Goal: Task Accomplishment & Management: Manage account settings

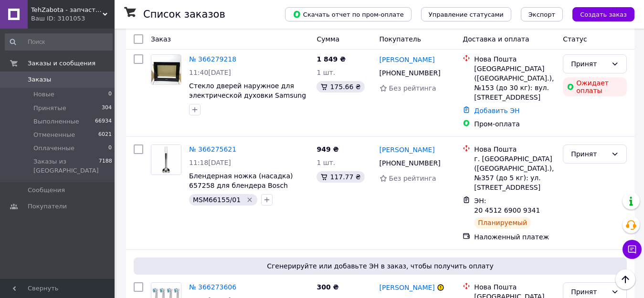
scroll to position [1577, 0]
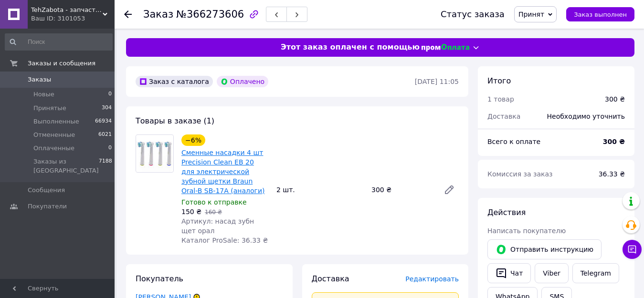
click at [217, 169] on link "Сменные насадки 4 шт Precision Clean EB 20 для электрической зубной щетки Braun…" at bounding box center [222, 172] width 83 height 46
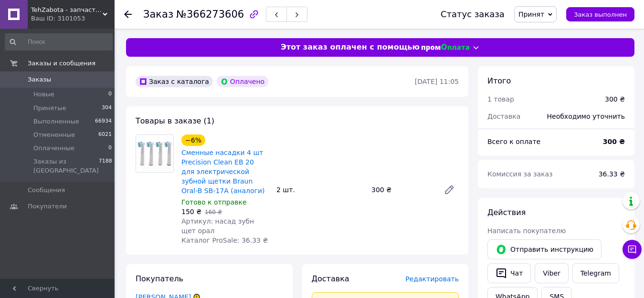
click at [127, 12] on use at bounding box center [128, 14] width 8 height 8
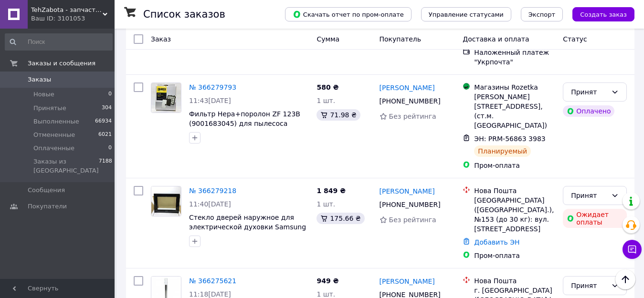
scroll to position [1479, 0]
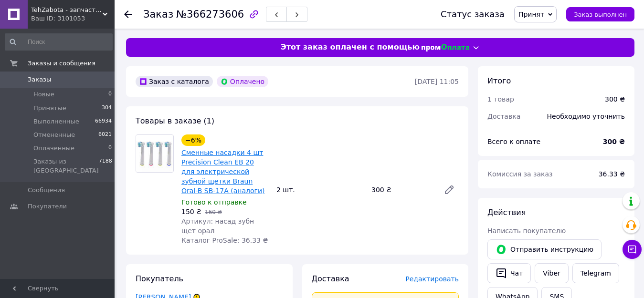
scroll to position [48, 0]
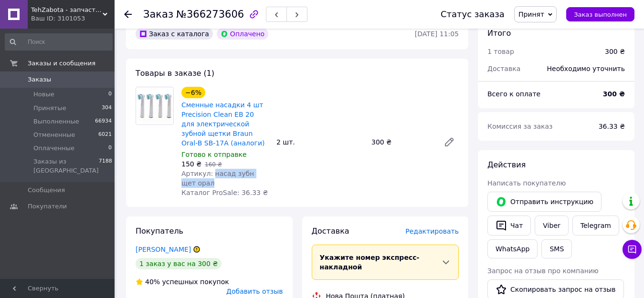
drag, startPoint x: 208, startPoint y: 171, endPoint x: 225, endPoint y: 181, distance: 18.8
click at [225, 181] on div "Артикул: насад зубн щет орал" at bounding box center [224, 178] width 87 height 19
copy span "насад зубн щет орал"
click at [419, 229] on span "Редактировать" at bounding box center [431, 232] width 53 height 8
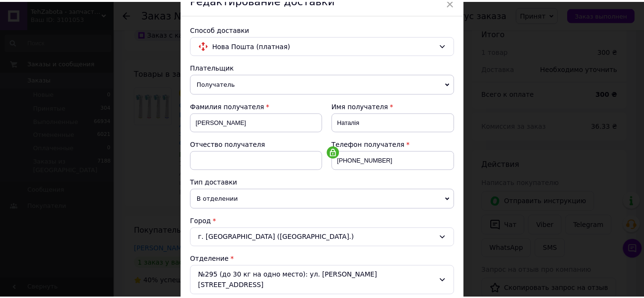
scroll to position [452, 0]
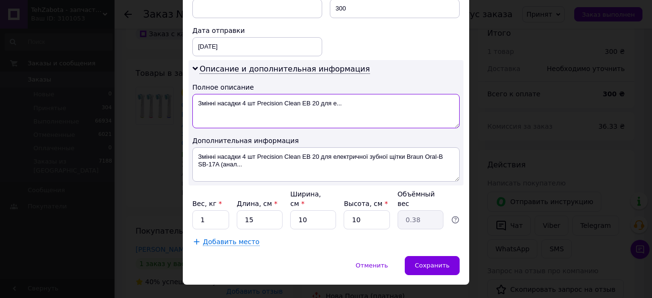
click at [379, 96] on textarea "Змінні насадки 4 шт Precision Clean EB 20 для е..." at bounding box center [325, 111] width 267 height 34
type textarea "З"
paste textarea "насад зубн щет орал"
type textarea "2уп Р-насад зубн щет орал"
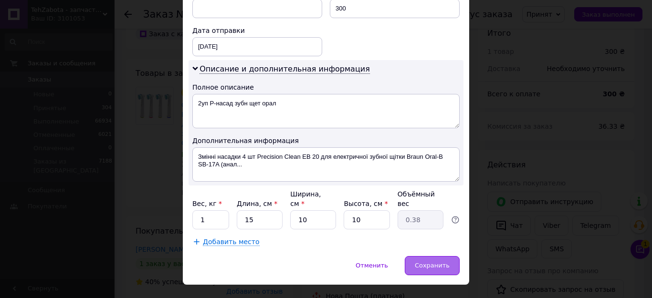
click at [424, 262] on span "Сохранить" at bounding box center [432, 265] width 35 height 7
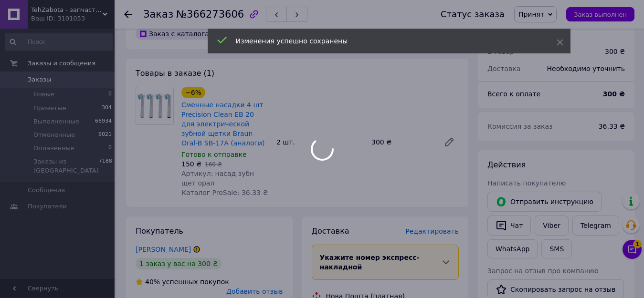
scroll to position [382, 0]
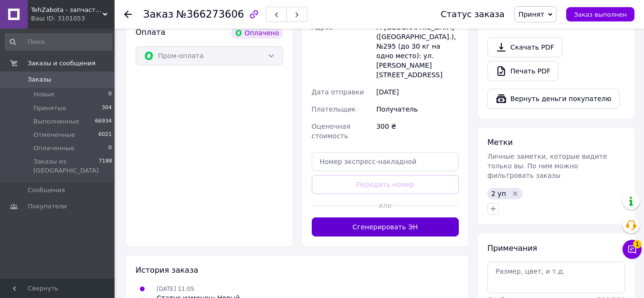
click at [419, 218] on button "Сгенерировать ЭН" at bounding box center [385, 227] width 147 height 19
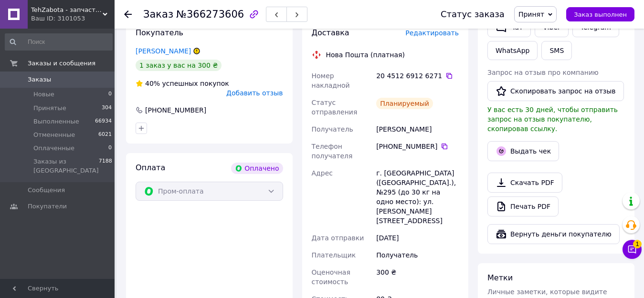
scroll to position [191, 0]
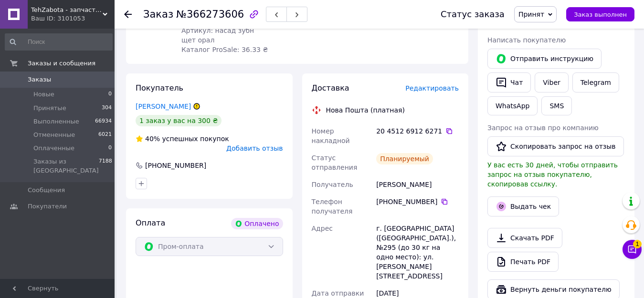
click at [126, 14] on use at bounding box center [128, 14] width 8 height 8
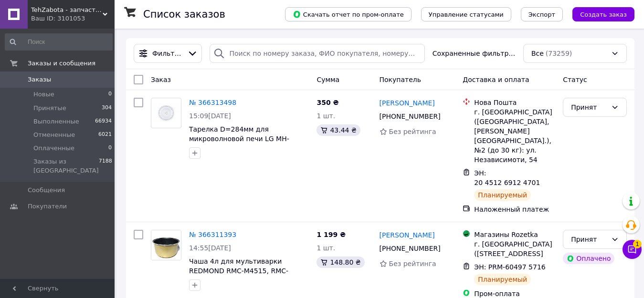
click at [641, 253] on div "Чат с покупателем 1" at bounding box center [631, 249] width 19 height 19
click at [627, 249] on button "Чат с покупателем 1" at bounding box center [631, 249] width 19 height 19
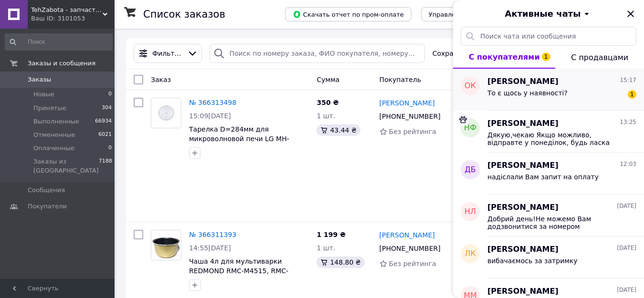
click at [561, 103] on div "Олександр Колісник 15:17 То є щось у наявності? 1" at bounding box center [565, 90] width 156 height 42
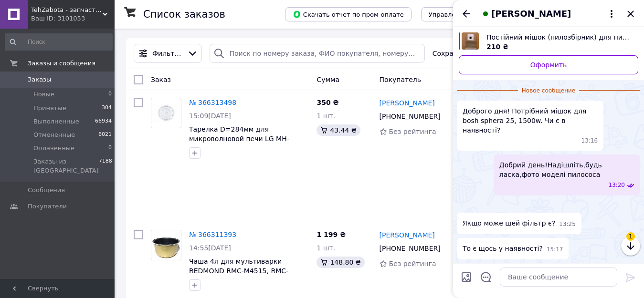
scroll to position [126, 0]
click at [464, 201] on img at bounding box center [461, 205] width 8 height 8
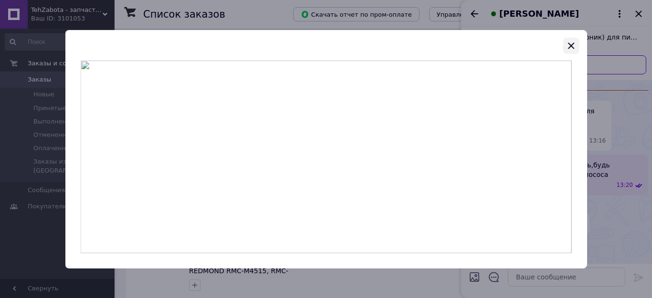
click at [573, 48] on icon "button" at bounding box center [571, 45] width 6 height 6
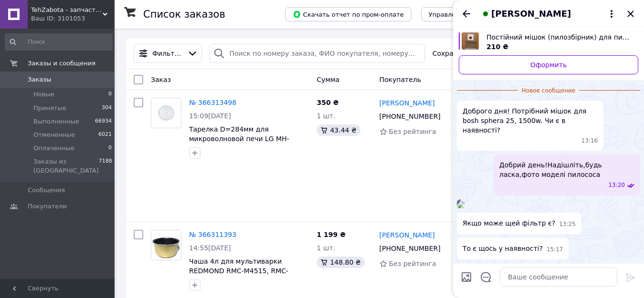
click at [470, 39] on img "Посмотреть товар" at bounding box center [469, 40] width 17 height 17
click at [208, 102] on link "№ 366313498" at bounding box center [212, 103] width 47 height 8
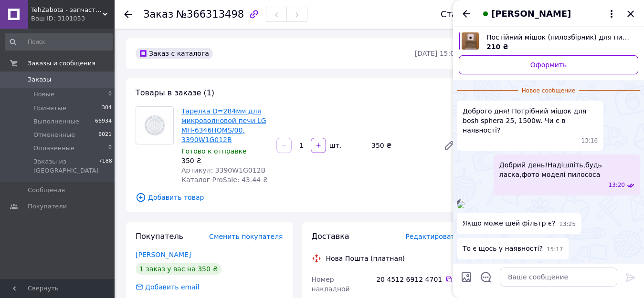
click at [212, 113] on link "Тарелка D=284мм для микроволновой печи LG MH-6346HQMS/00, 3390W1G012B" at bounding box center [223, 125] width 85 height 36
click at [126, 14] on use at bounding box center [128, 14] width 8 height 8
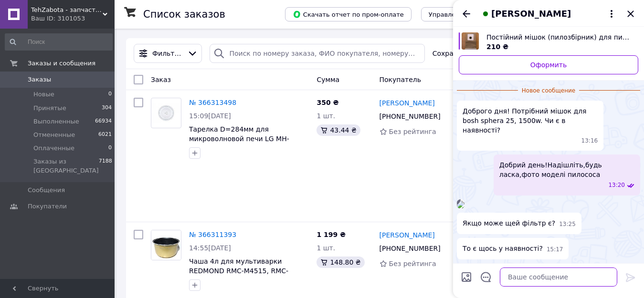
paste textarea "Мішок постійний багаторазовий Type G для пилососа Bosch GL-30, GL-20, GL-40, SP…"
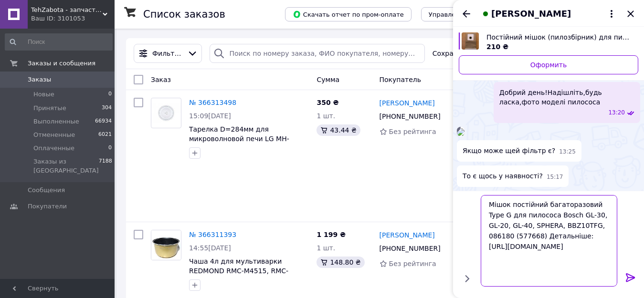
type textarea "Мішок постійний багаторазовий Type G для пилососа Bosch GL-30, GL-20, GL-40, SP…"
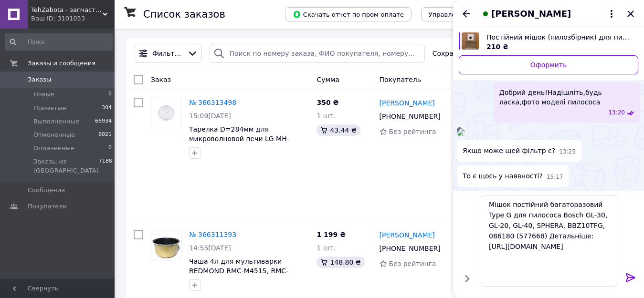
click at [633, 276] on icon at bounding box center [629, 277] width 9 height 9
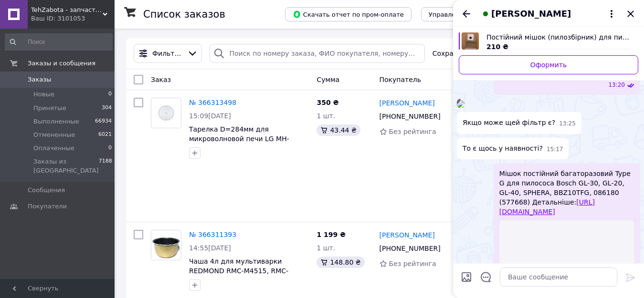
scroll to position [315, 0]
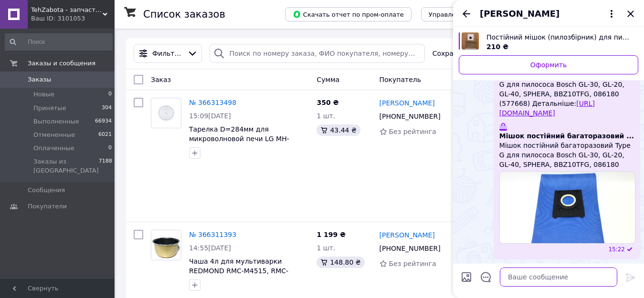
click at [545, 277] on textarea at bounding box center [558, 277] width 117 height 19
type textarea "підходить такий мішок"
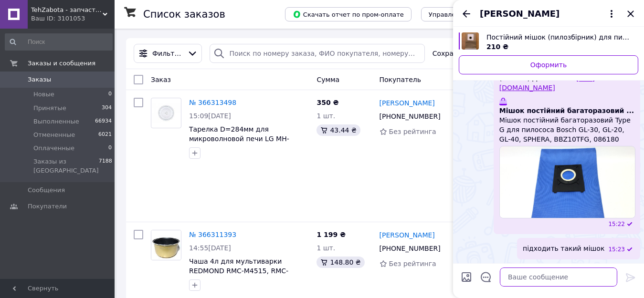
scroll to position [357, 0]
click at [464, 12] on icon "Назад" at bounding box center [465, 13] width 11 height 11
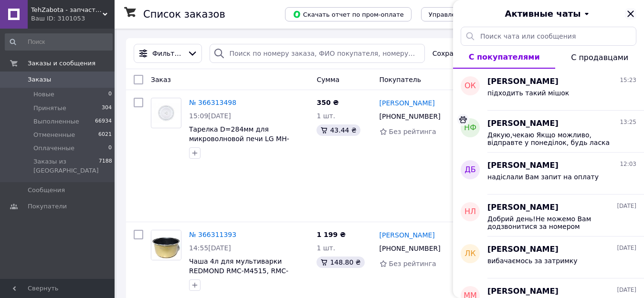
click at [629, 12] on icon "Закрыть" at bounding box center [630, 13] width 11 height 11
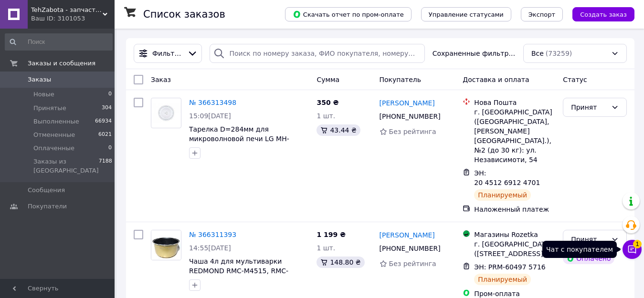
click at [633, 248] on icon at bounding box center [632, 250] width 10 height 10
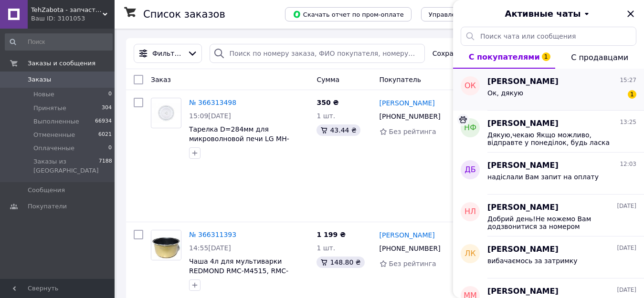
click at [546, 102] on div "Ок, дякую 1" at bounding box center [561, 94] width 149 height 15
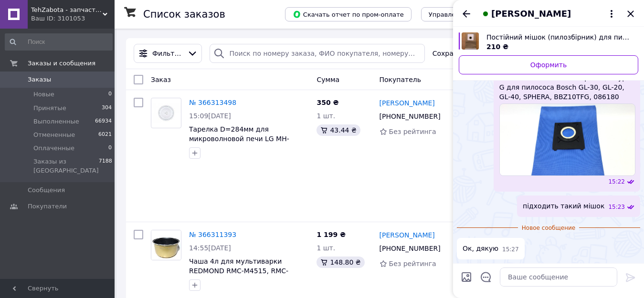
scroll to position [306, 0]
click at [208, 102] on link "№ 366313498" at bounding box center [212, 103] width 47 height 8
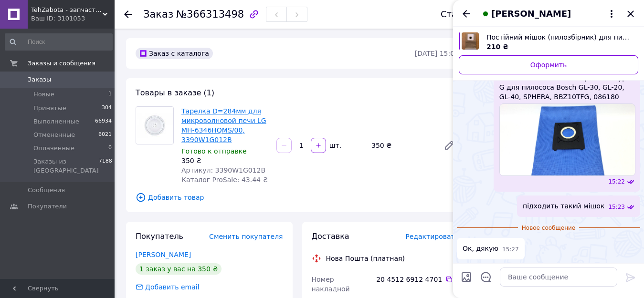
click at [200, 126] on link "Тарелка D=284мм для микроволновой печи LG MH-6346HQMS/00, 3390W1G012B" at bounding box center [223, 125] width 85 height 36
click at [125, 12] on icon at bounding box center [128, 14] width 8 height 8
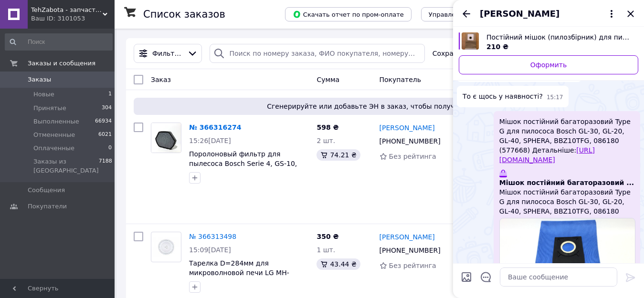
scroll to position [399, 0]
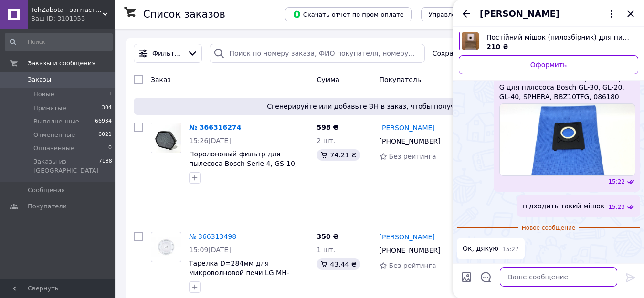
click at [528, 277] on textarea at bounding box center [558, 277] width 117 height 19
type textarea "А"
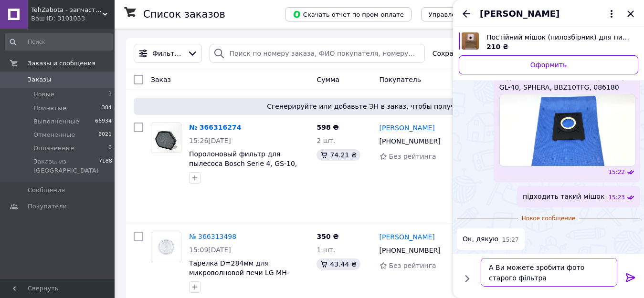
type textarea "А Ви можете зробити фото старого фільтра?"
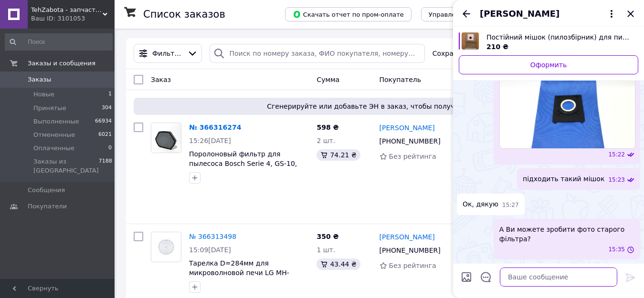
scroll to position [427, 0]
click at [463, 10] on icon "Назад" at bounding box center [465, 13] width 11 height 11
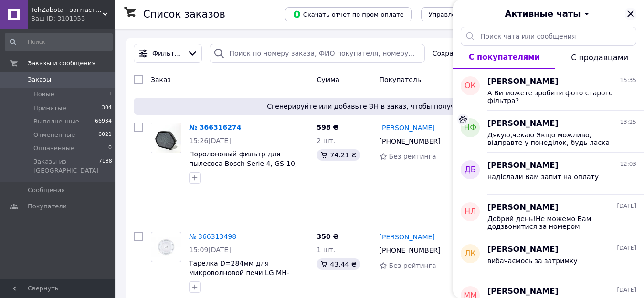
click at [630, 11] on icon "Закрыть" at bounding box center [630, 13] width 11 height 11
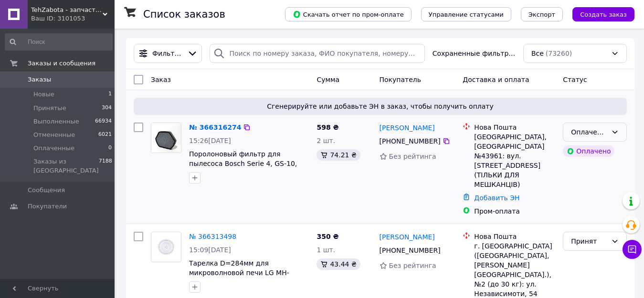
drag, startPoint x: 614, startPoint y: 128, endPoint x: 611, endPoint y: 135, distance: 8.3
click at [614, 127] on div "Оплаченный" at bounding box center [595, 132] width 64 height 19
click at [603, 146] on li "Принят" at bounding box center [594, 153] width 63 height 17
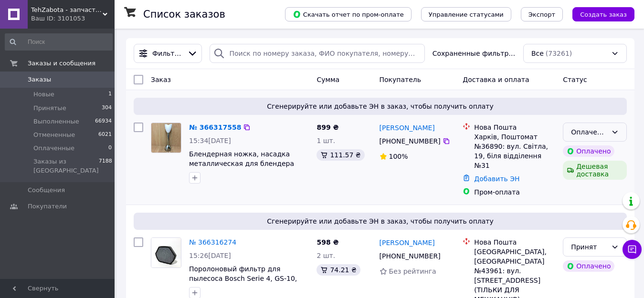
click at [617, 128] on div "Оплаченный" at bounding box center [595, 132] width 64 height 19
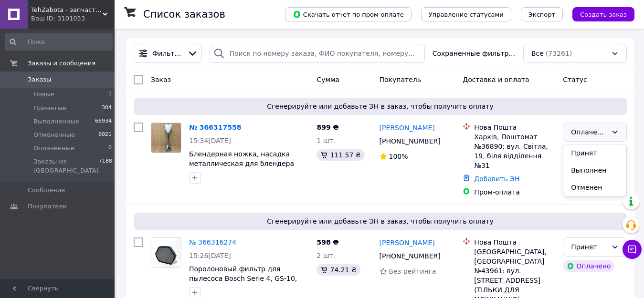
click at [599, 150] on li "Принят" at bounding box center [594, 153] width 63 height 17
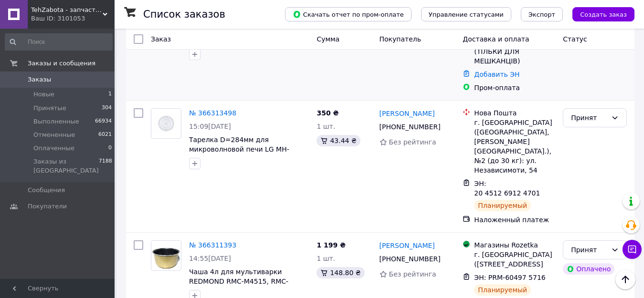
scroll to position [48, 0]
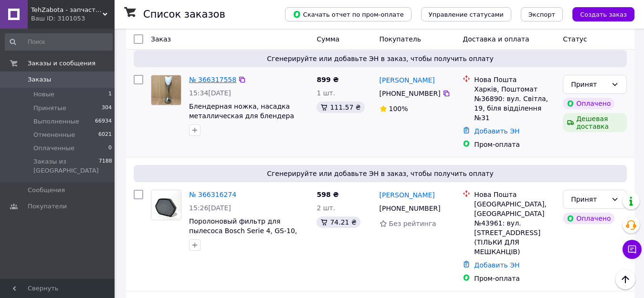
click at [206, 83] on link "№ 366317558" at bounding box center [212, 80] width 47 height 8
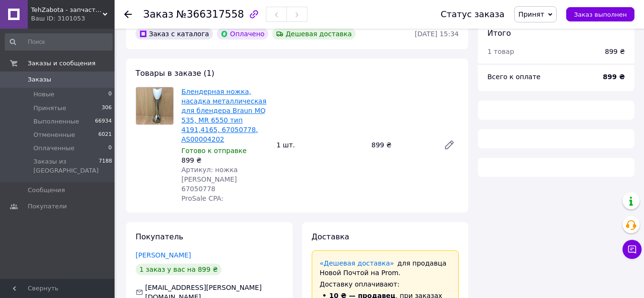
click at [205, 98] on link "Блендерная ножка, насадка металлическая для блендера Braun MQ 535, MR 6550 тип …" at bounding box center [223, 115] width 85 height 55
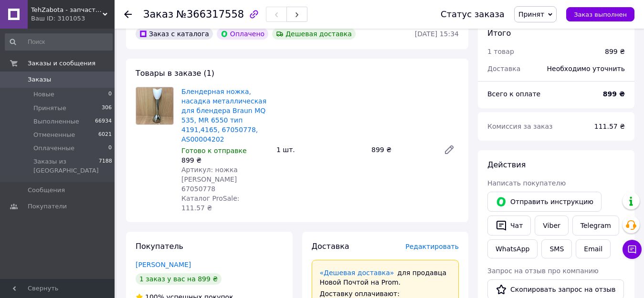
click at [129, 14] on use at bounding box center [128, 14] width 8 height 8
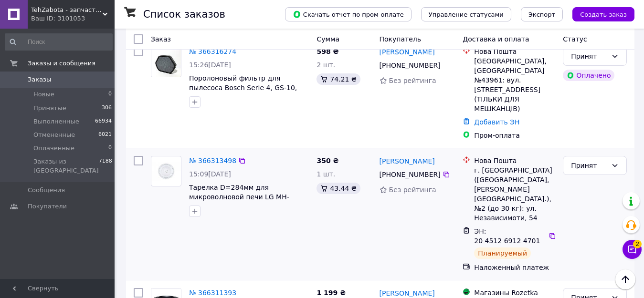
scroll to position [143, 0]
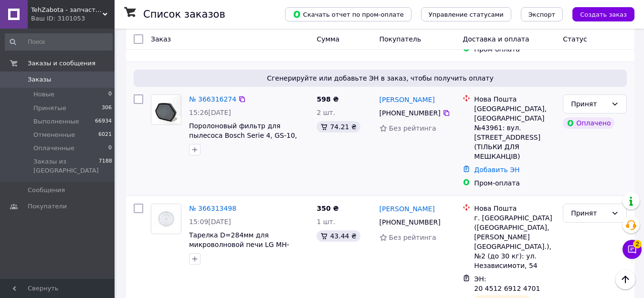
click at [194, 146] on icon "button" at bounding box center [195, 150] width 8 height 8
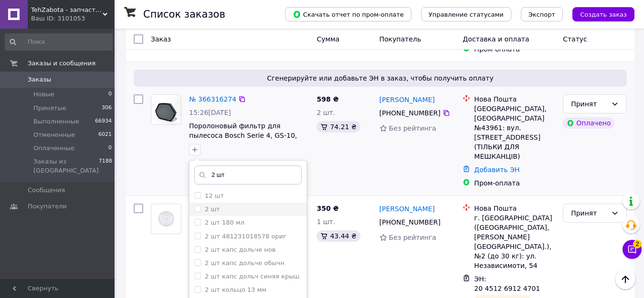
type input "2 шт"
drag, startPoint x: 224, startPoint y: 198, endPoint x: 247, endPoint y: 195, distance: 23.7
click at [222, 205] on div "2 шт" at bounding box center [247, 209] width 107 height 9
checkbox input "true"
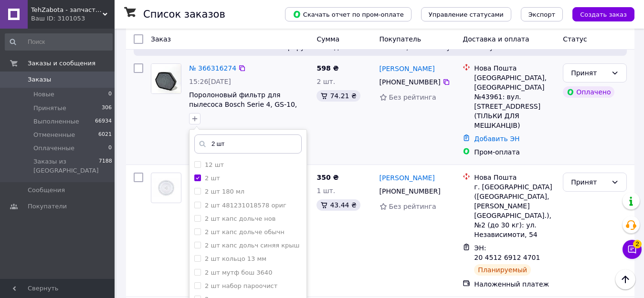
scroll to position [191, 0]
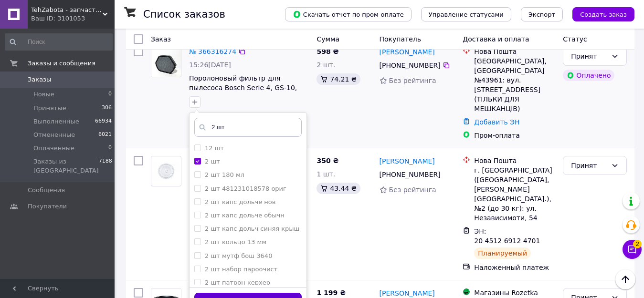
click at [289, 293] on button "Добавить метку" at bounding box center [247, 302] width 107 height 19
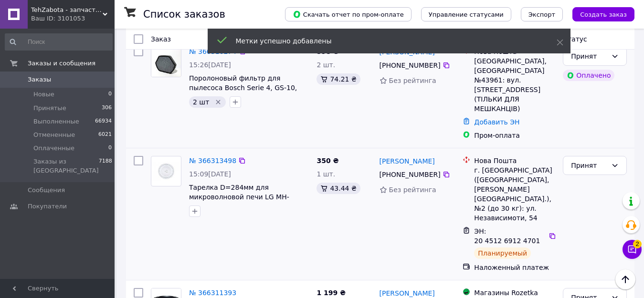
scroll to position [143, 0]
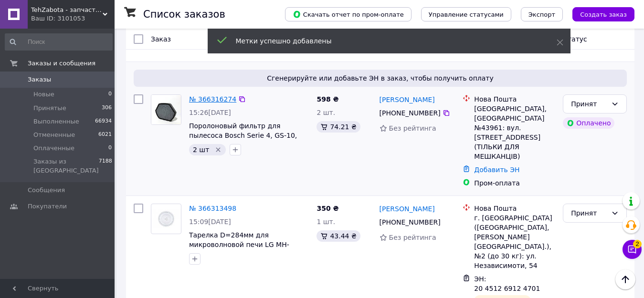
click at [212, 95] on link "№ 366316274" at bounding box center [212, 99] width 47 height 8
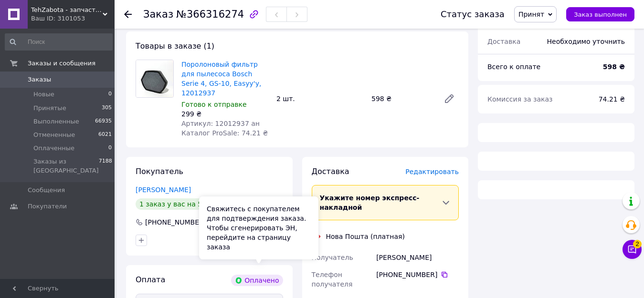
scroll to position [48, 0]
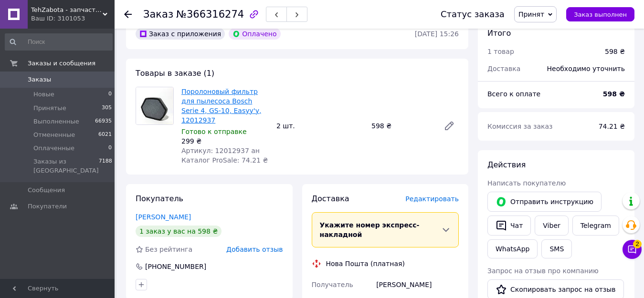
click at [229, 101] on link "Поролоновый фильтр для пылесоса Bosch Serie 4, GS-10, Easyy'y, 12012937" at bounding box center [221, 106] width 80 height 36
click at [550, 220] on link "Viber" at bounding box center [550, 226] width 33 height 20
click at [126, 12] on use at bounding box center [128, 14] width 8 height 8
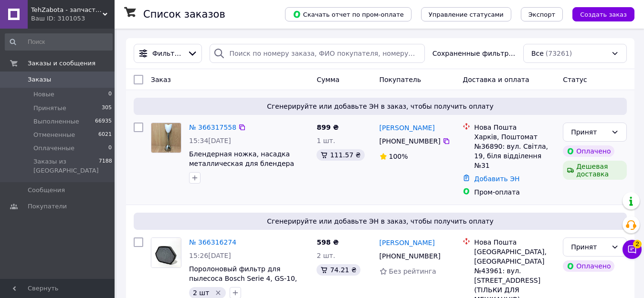
scroll to position [48, 0]
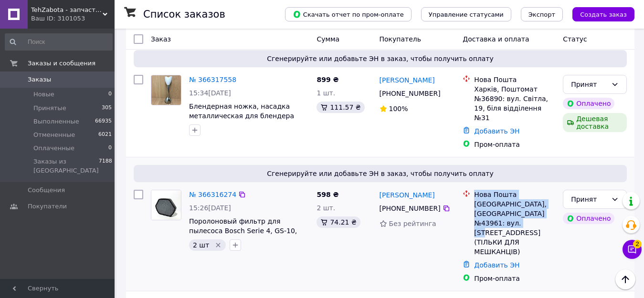
drag, startPoint x: 516, startPoint y: 212, endPoint x: 479, endPoint y: 190, distance: 42.6
click at [466, 190] on div "Нова Пошта Івано-Франківськ, Поштомат №43961: вул. Мельника, 10 (ТІЛЬКИ ДЛЯ МЕШ…" at bounding box center [508, 223] width 96 height 67
copy div "Нова Пошта Івано-Франківськ, Поштомат №43961: вул. Мельника, 10"
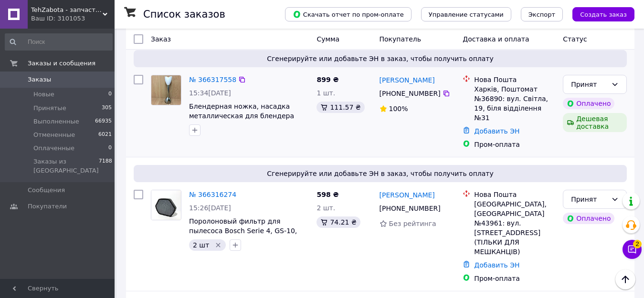
click at [322, 141] on div "899 ₴ 1 шт. 111.57 ₴" at bounding box center [344, 112] width 63 height 82
click at [219, 79] on link "№ 366317558" at bounding box center [212, 80] width 47 height 8
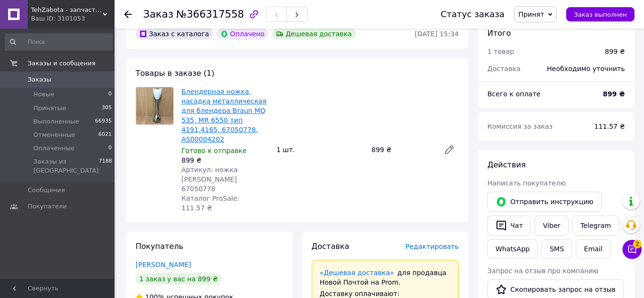
click at [227, 112] on link "Блендерная ножка, насадка металлическая для блендера Braun MQ 535, MR 6550 тип …" at bounding box center [223, 115] width 85 height 55
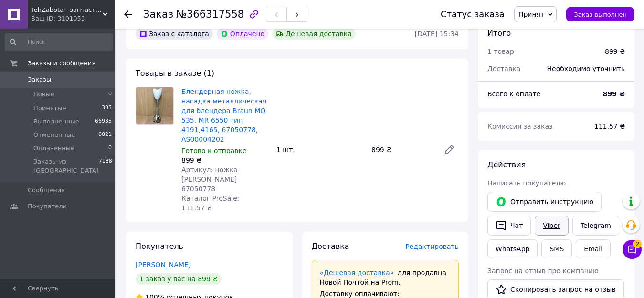
click at [546, 227] on link "Viber" at bounding box center [550, 226] width 33 height 20
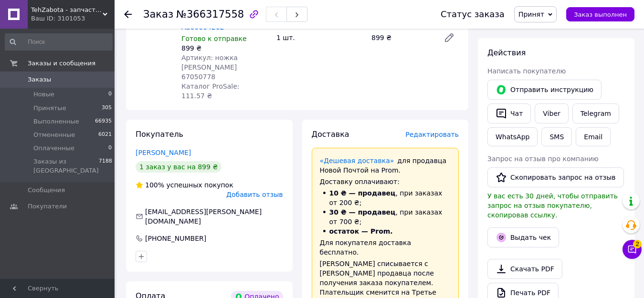
scroll to position [143, 0]
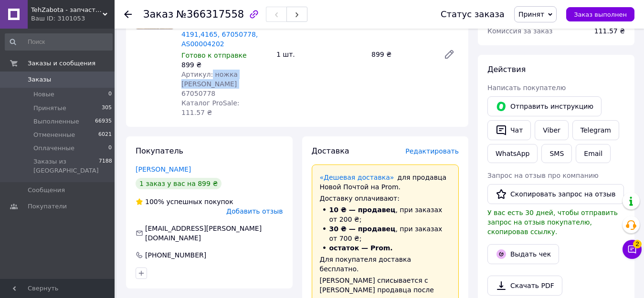
drag, startPoint x: 208, startPoint y: 63, endPoint x: 217, endPoint y: 74, distance: 14.9
click at [217, 74] on div "Артикул: ножка браун 67050778" at bounding box center [224, 84] width 87 height 29
copy span "ножка браун 67050778"
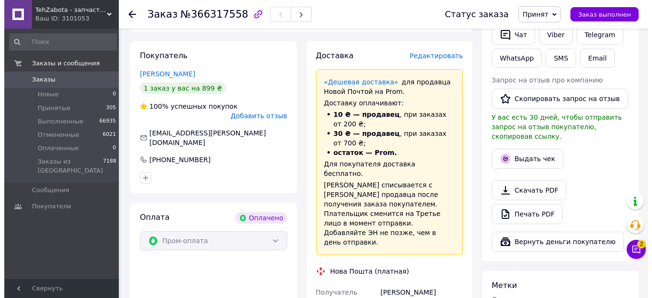
scroll to position [95, 0]
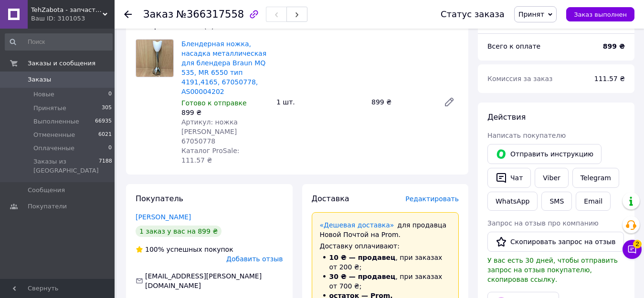
click at [444, 195] on span "Редактировать" at bounding box center [431, 199] width 53 height 8
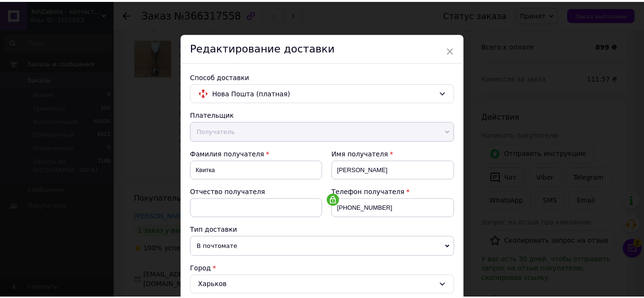
scroll to position [452, 0]
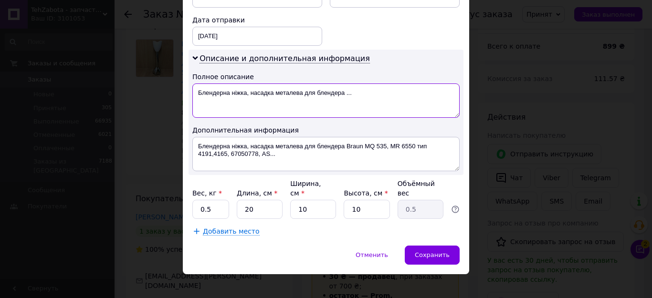
click at [362, 91] on textarea "Блендерна ніжка, насадка металева для блендера ..." at bounding box center [325, 100] width 267 height 34
type textarea "Б"
paste textarea "ножка браун 67050778"
type textarea "Р- ножка браун 67050778"
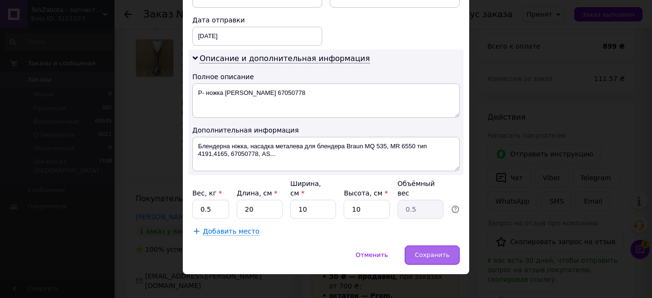
click at [427, 250] on div "Сохранить" at bounding box center [432, 255] width 55 height 19
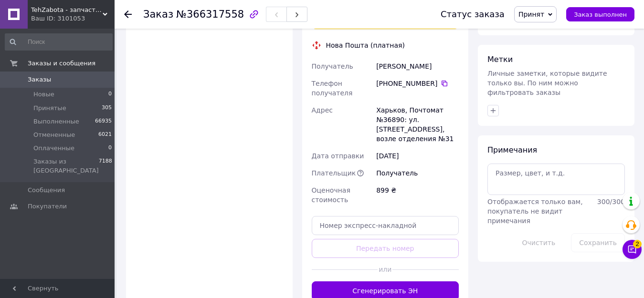
scroll to position [477, 0]
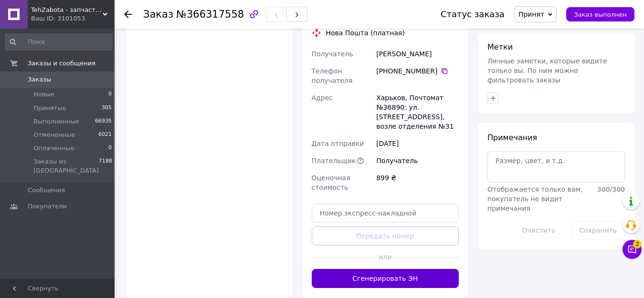
click at [412, 269] on button "Сгенерировать ЭН" at bounding box center [385, 278] width 147 height 19
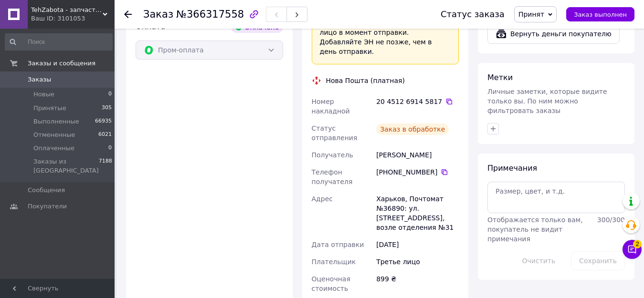
scroll to position [191, 0]
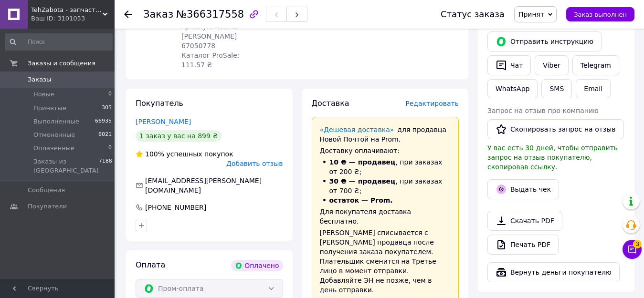
click at [128, 16] on icon at bounding box center [128, 14] width 8 height 8
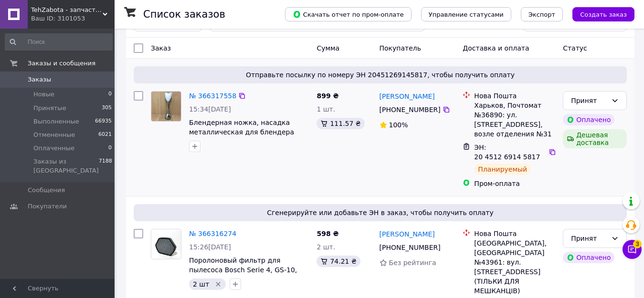
scroll to position [48, 0]
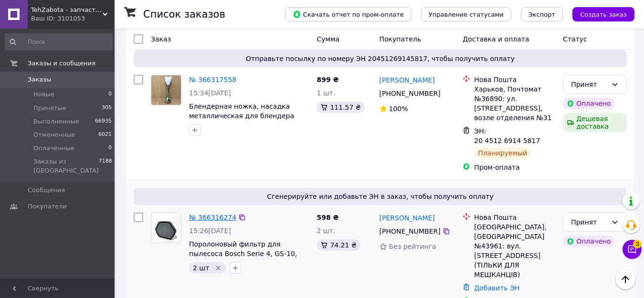
click at [217, 214] on link "№ 366316274" at bounding box center [212, 218] width 47 height 8
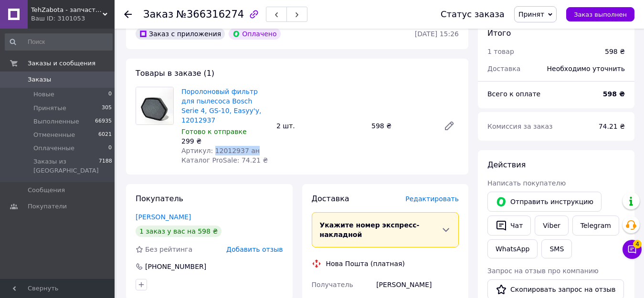
drag, startPoint x: 208, startPoint y: 140, endPoint x: 265, endPoint y: 138, distance: 56.3
click at [265, 146] on div "Артикул: 12012937 ан" at bounding box center [224, 151] width 87 height 10
copy span "12012937 ан"
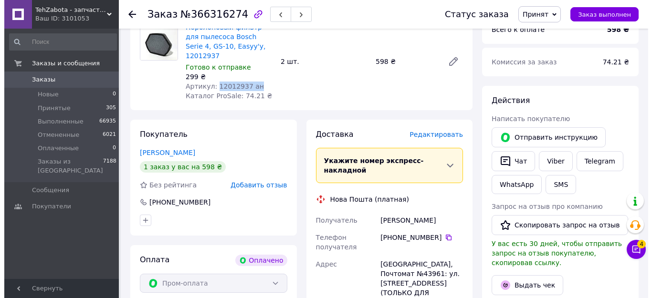
scroll to position [95, 0]
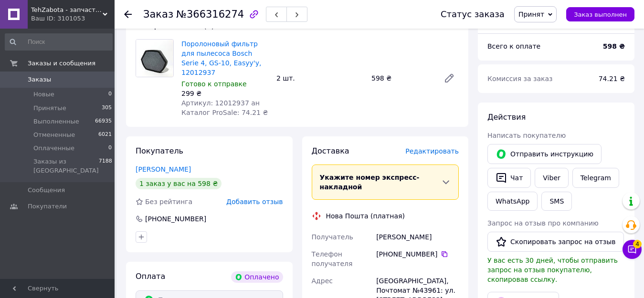
click at [438, 147] on span "Редактировать" at bounding box center [431, 151] width 53 height 8
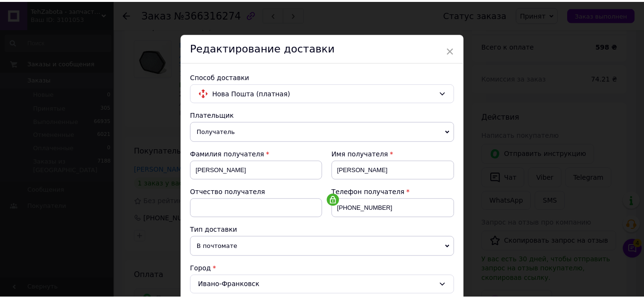
scroll to position [452, 0]
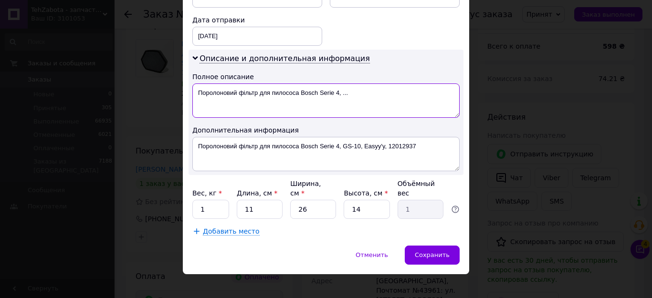
click at [364, 101] on textarea "Поролоновий фільтр для пилососа Bosch Serie 4, ..." at bounding box center [325, 100] width 267 height 34
type textarea "П"
paste textarea "12012937 ан"
type textarea "2шт Р-12012937 ан"
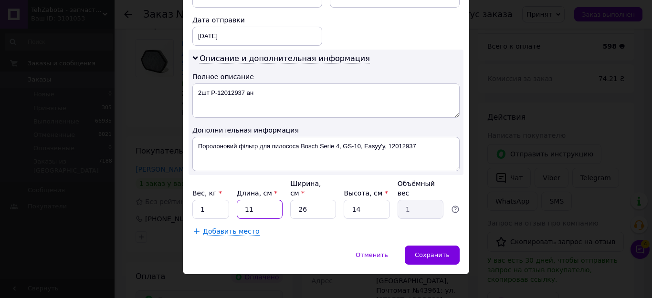
click at [263, 200] on input "11" at bounding box center [260, 209] width 46 height 19
type input "1"
type input "0.1"
type input "0"
type input "0.1"
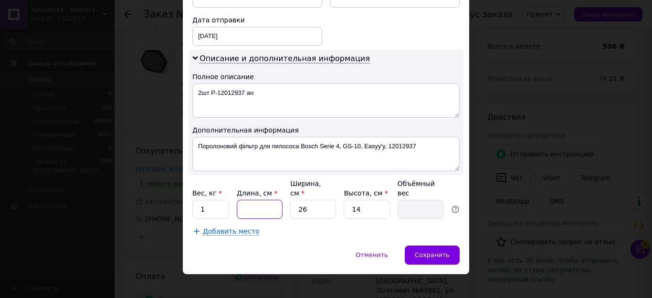
type input "2"
type input "0.18"
type input "20"
type input "1.82"
type input "20"
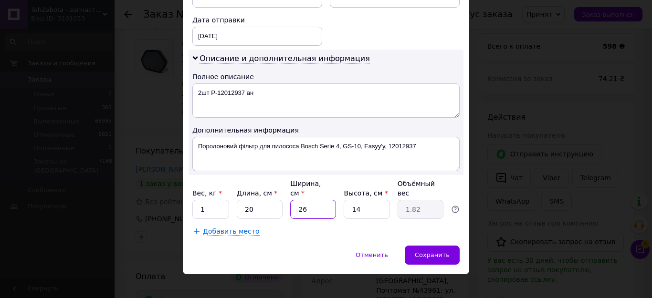
click at [317, 200] on input "26" at bounding box center [313, 209] width 46 height 19
type input "2"
type input "0.14"
type input "20"
type input "1.4"
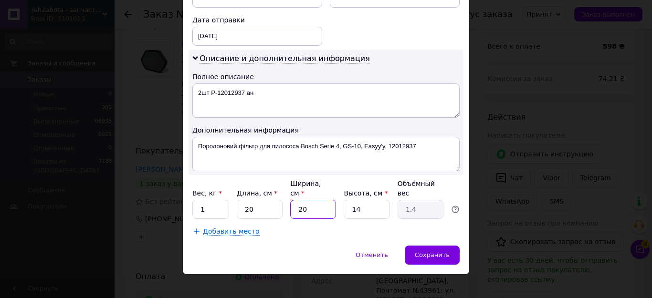
type input "20"
click at [370, 200] on input "14" at bounding box center [367, 209] width 46 height 19
type input "1"
type input "0.1"
type input "10"
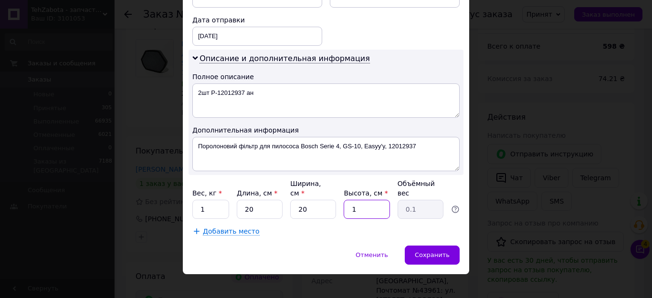
type input "1"
type input "10"
click at [430, 251] on span "Сохранить" at bounding box center [432, 254] width 35 height 7
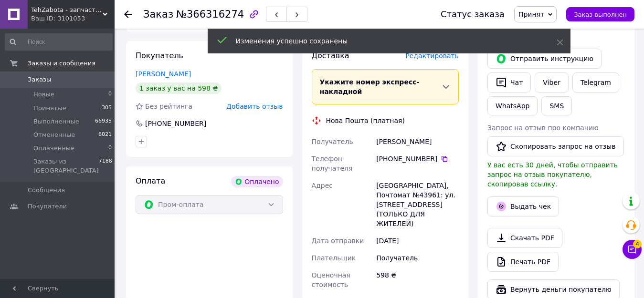
scroll to position [239, 0]
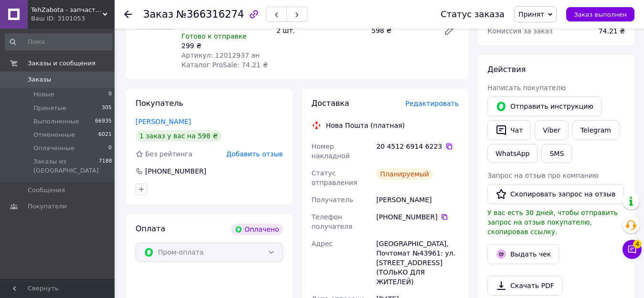
click at [445, 143] on icon at bounding box center [449, 147] width 8 height 8
click at [125, 12] on icon at bounding box center [128, 14] width 8 height 8
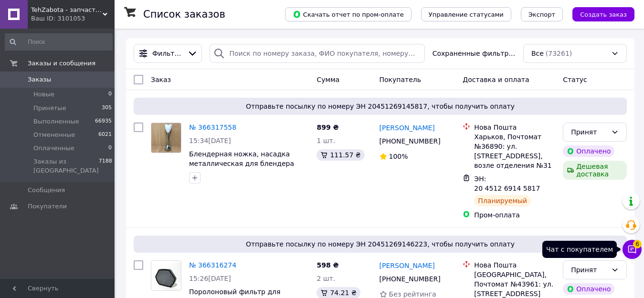
click at [631, 252] on icon at bounding box center [632, 250] width 8 height 8
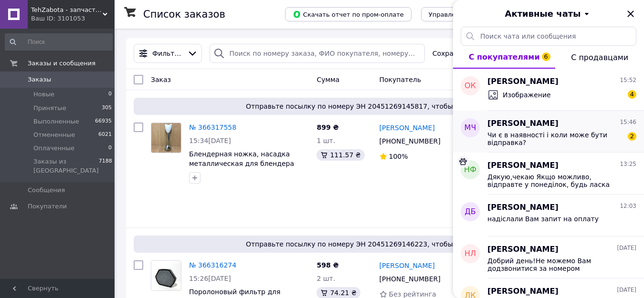
click at [586, 143] on span "Чи є в наявності і коли може бути відправка?" at bounding box center [554, 138] width 135 height 15
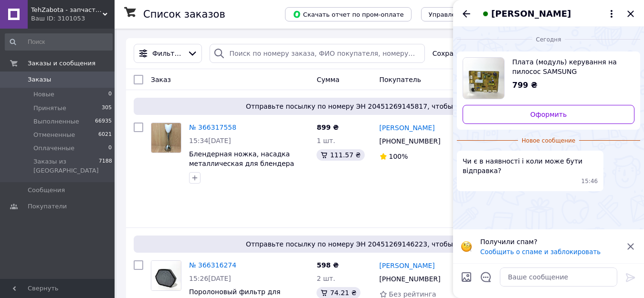
click at [482, 77] on img "Посмотреть товар" at bounding box center [483, 78] width 41 height 41
click at [532, 275] on textarea at bounding box center [558, 277] width 117 height 19
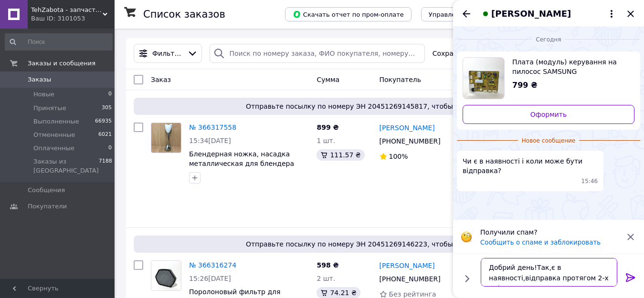
type textarea "Добрий день!Так,є в наявності,відправка протягом 2-х днів"
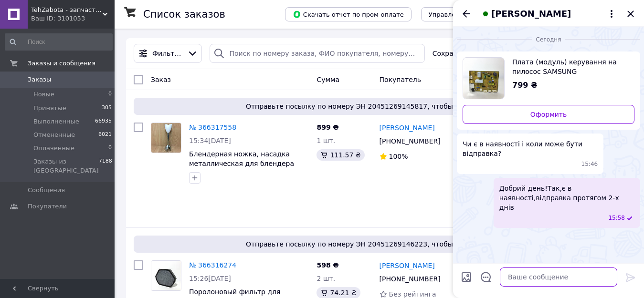
type textarea "я"
type textarea "по моделі пилососа звірили,є Ваша в переліку?"
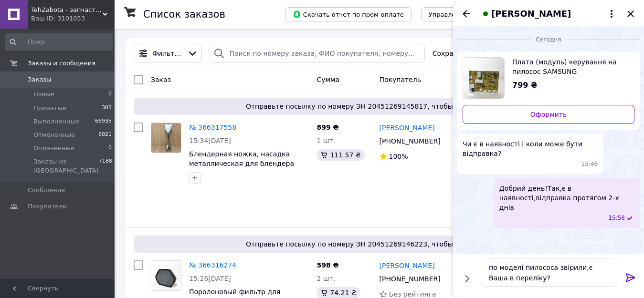
click at [632, 276] on icon at bounding box center [630, 277] width 11 height 11
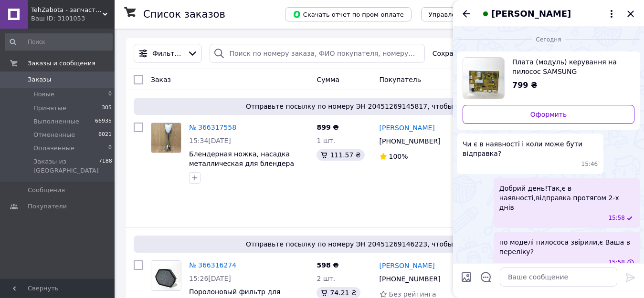
scroll to position [3, 0]
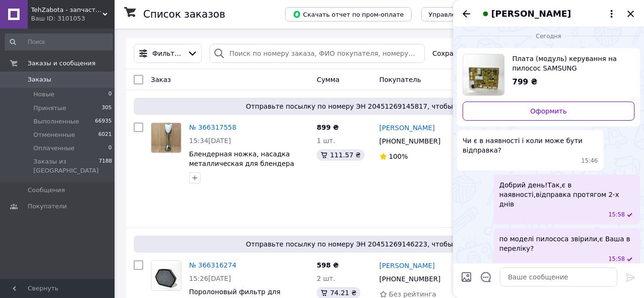
click at [463, 11] on icon "Назад" at bounding box center [465, 13] width 11 height 11
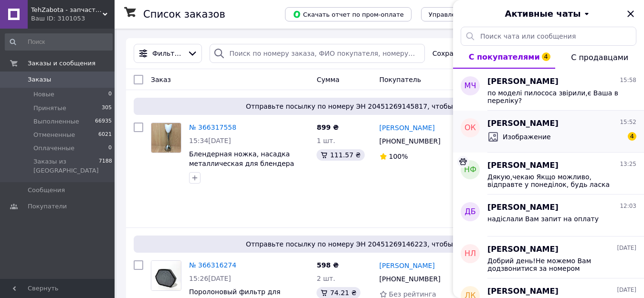
click at [590, 131] on div "Изображение 4" at bounding box center [561, 136] width 149 height 15
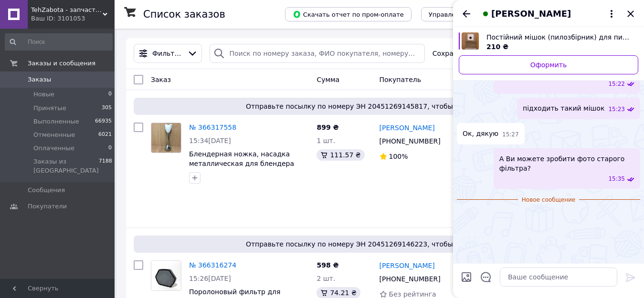
scroll to position [999, 0]
click at [209, 127] on link "№ 366317558" at bounding box center [212, 128] width 47 height 8
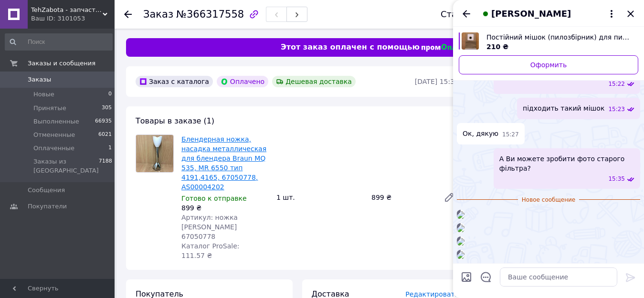
click at [222, 149] on link "Блендерная ножка, насадка металлическая для блендера Braun MQ 535, MR 6550 тип …" at bounding box center [223, 162] width 85 height 55
click at [129, 14] on use at bounding box center [128, 14] width 8 height 8
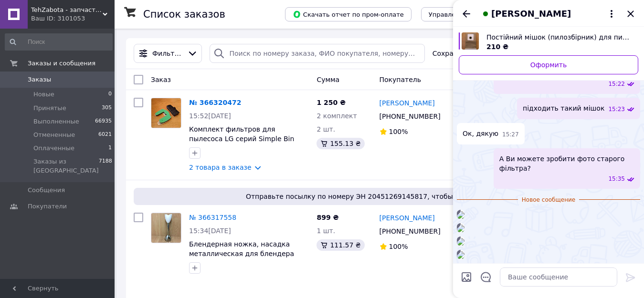
click at [639, 13] on div "Олександр Колісник" at bounding box center [548, 13] width 191 height 27
click at [630, 12] on icon "Закрыть" at bounding box center [630, 13] width 11 height 11
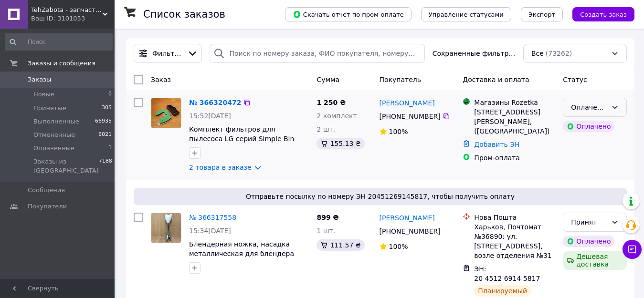
drag, startPoint x: 616, startPoint y: 104, endPoint x: 615, endPoint y: 115, distance: 10.5
click at [615, 104] on icon at bounding box center [615, 108] width 8 height 8
click at [609, 123] on li "Принят" at bounding box center [594, 128] width 63 height 17
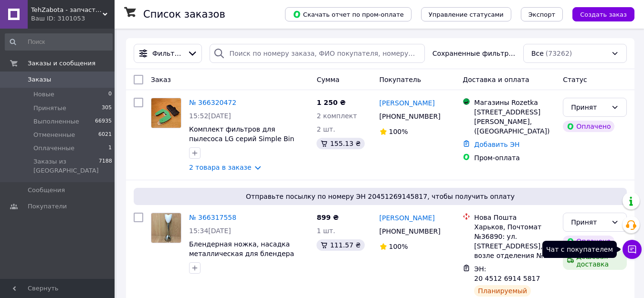
click at [628, 250] on icon at bounding box center [632, 250] width 8 height 8
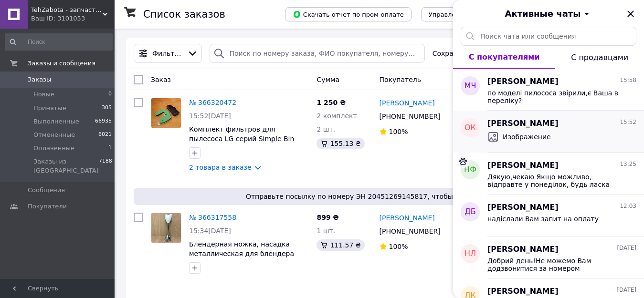
click at [568, 128] on div "Олександр Колісник 15:52" at bounding box center [561, 123] width 149 height 11
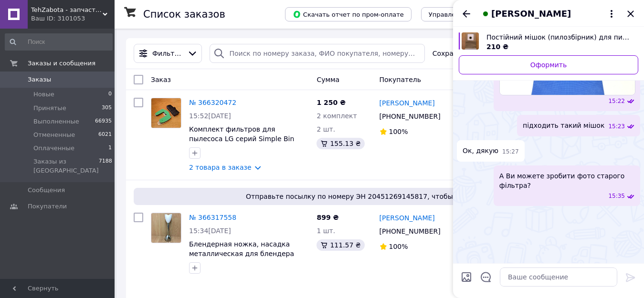
scroll to position [598, 0]
click at [469, 35] on img "Посмотреть товар" at bounding box center [469, 40] width 17 height 17
click at [464, 238] on img at bounding box center [461, 242] width 8 height 8
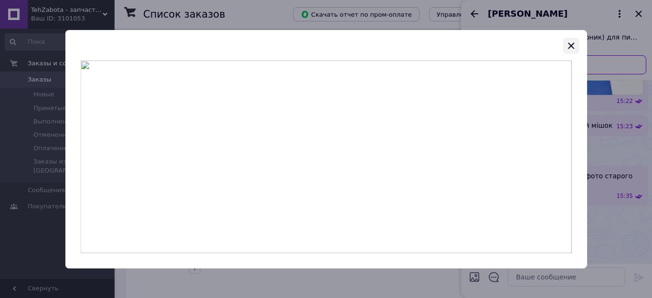
click at [571, 44] on icon "button" at bounding box center [570, 45] width 11 height 11
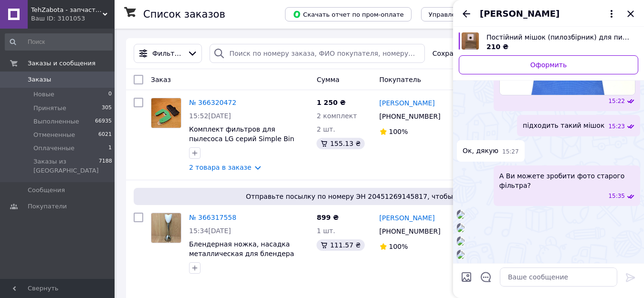
scroll to position [981, 0]
click at [464, 251] on img at bounding box center [461, 255] width 8 height 8
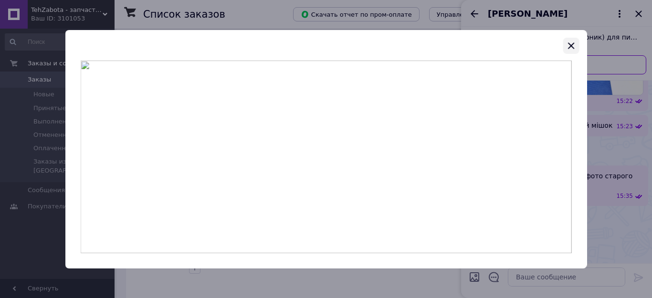
click at [570, 44] on icon "button" at bounding box center [570, 45] width 11 height 11
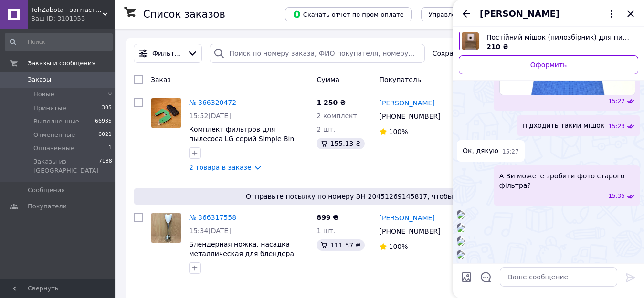
scroll to position [361, 0]
click at [464, 10] on icon "Назад" at bounding box center [465, 13] width 11 height 11
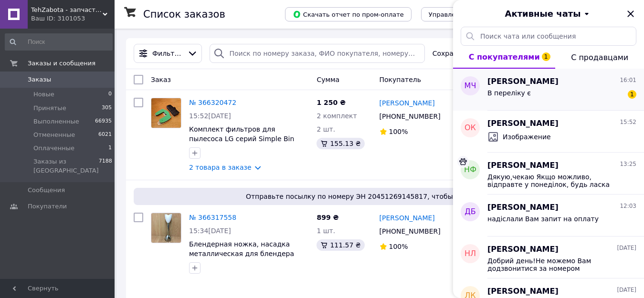
click at [548, 101] on div "В переліку є 1" at bounding box center [561, 94] width 149 height 15
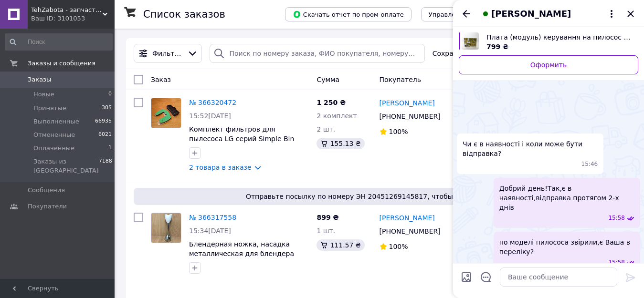
scroll to position [46, 0]
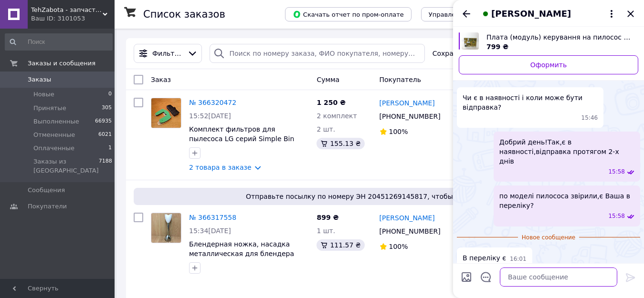
click at [530, 277] on textarea at bounding box center [558, 277] width 117 height 19
type textarea "ок"
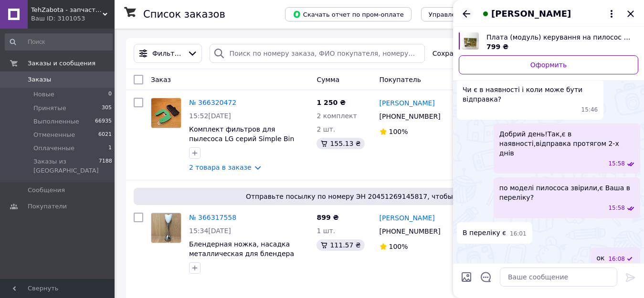
click at [462, 12] on icon "Назад" at bounding box center [465, 13] width 11 height 11
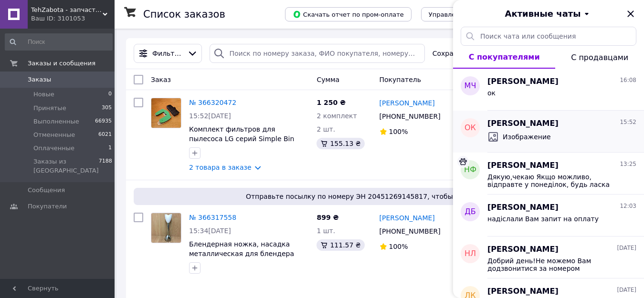
click at [579, 141] on div "Изображение" at bounding box center [561, 136] width 149 height 15
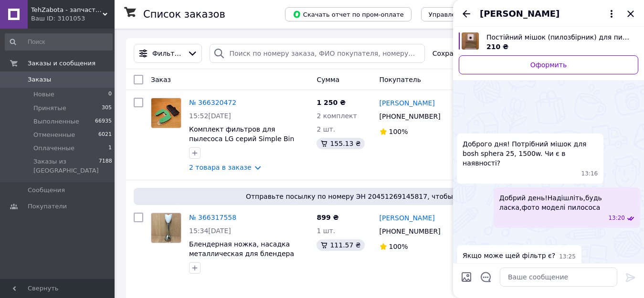
scroll to position [861, 0]
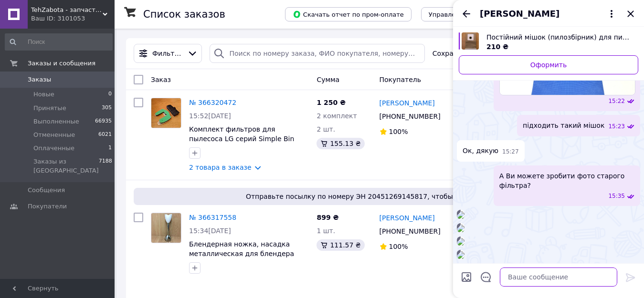
paste textarea "Фільтр мотора для пилососа Bosch 578863 Детальніше: https://tehzabota.prom.ua/u…"
type textarea "Фільтр мотора для пилососа Bosch 578863 Детальніше: https://tehzabota.prom.ua/u…"
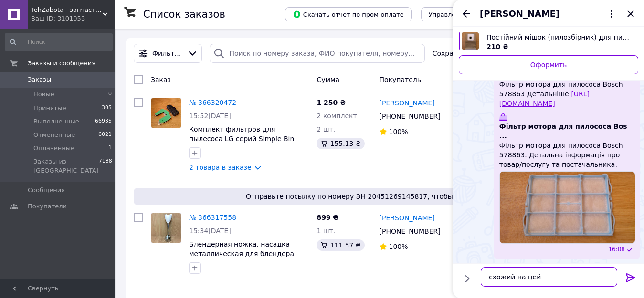
scroll to position [1161, 0]
type textarea "схожий на цей фільтр"
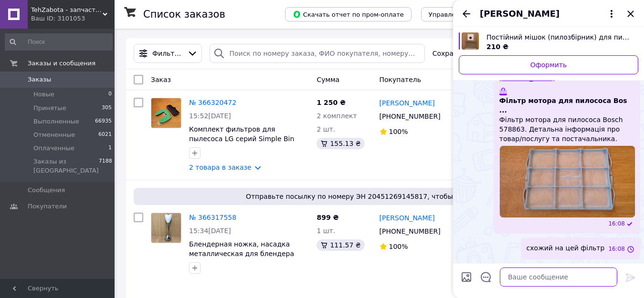
scroll to position [1187, 0]
click at [464, 12] on icon "Назад" at bounding box center [466, 13] width 8 height 7
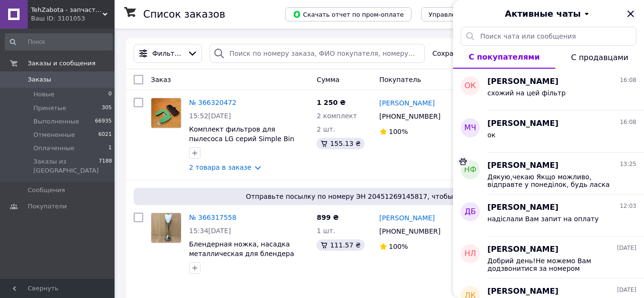
click at [630, 13] on icon "Закрыть" at bounding box center [630, 13] width 6 height 6
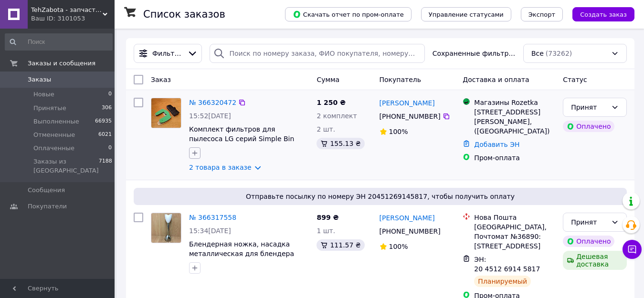
click at [193, 153] on icon "button" at bounding box center [194, 153] width 5 height 5
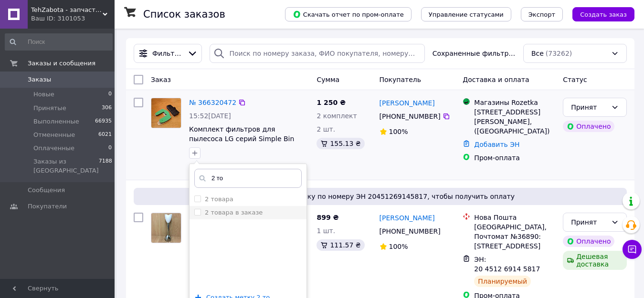
type input "2 то"
click at [253, 215] on label "2 товара в заказе" at bounding box center [234, 212] width 58 height 7
checkbox input "true"
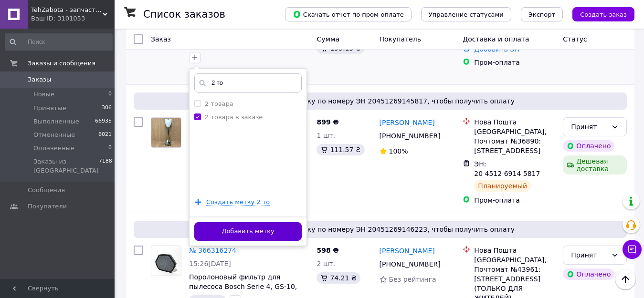
click at [283, 226] on button "Добавить метку" at bounding box center [247, 231] width 107 height 19
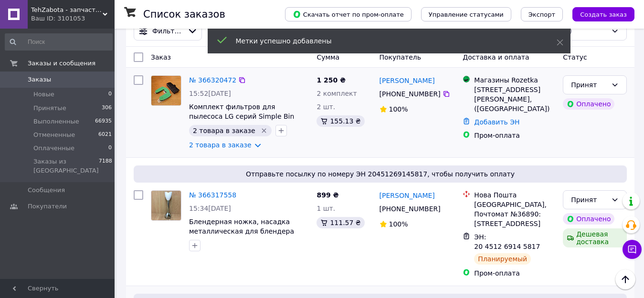
scroll to position [0, 0]
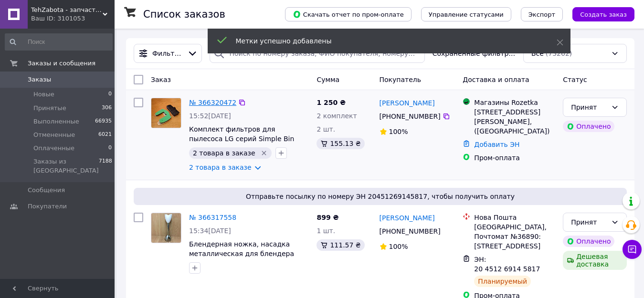
click at [220, 102] on link "№ 366320472" at bounding box center [212, 103] width 47 height 8
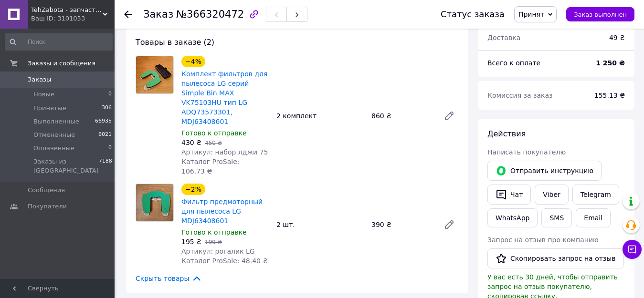
scroll to position [95, 0]
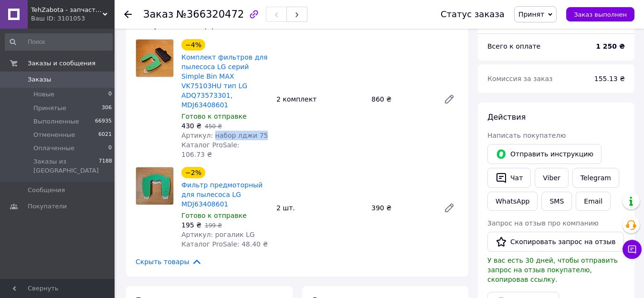
drag, startPoint x: 209, startPoint y: 125, endPoint x: 261, endPoint y: 124, distance: 52.0
click at [261, 131] on div "Артикул: набор лджи 75" at bounding box center [224, 136] width 87 height 10
copy span "набор лджи 75"
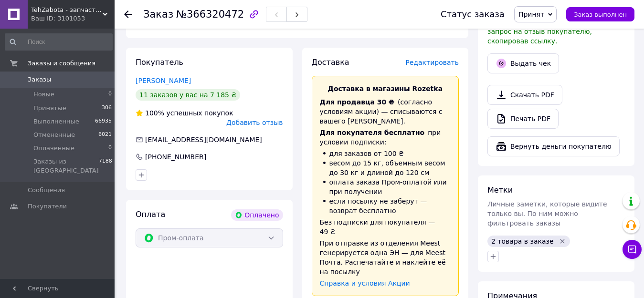
scroll to position [382, 0]
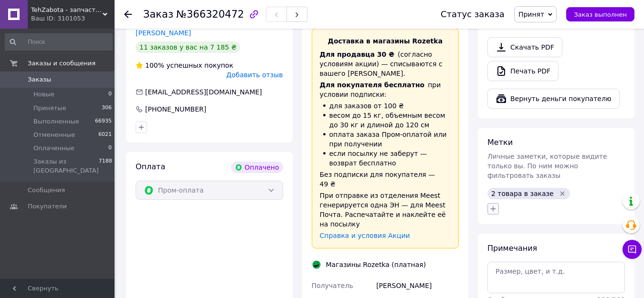
click at [490, 205] on icon "button" at bounding box center [493, 209] width 8 height 8
copy span "набор лджи 75"
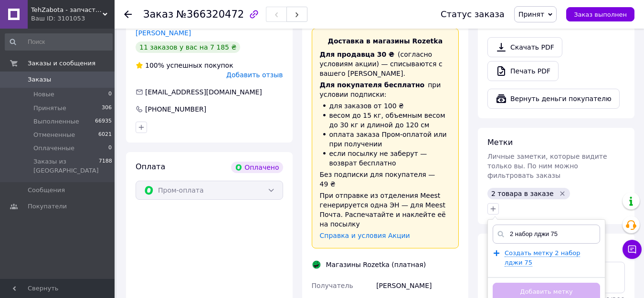
click at [515, 225] on input "2 набор лджи 75" at bounding box center [545, 234] width 107 height 19
click at [532, 225] on input "2 набор лджи 75" at bounding box center [545, 234] width 107 height 19
type input "2 набора лджи 75"
click at [565, 250] on span "Создать метку 2 набора лджи 75" at bounding box center [543, 258] width 79 height 17
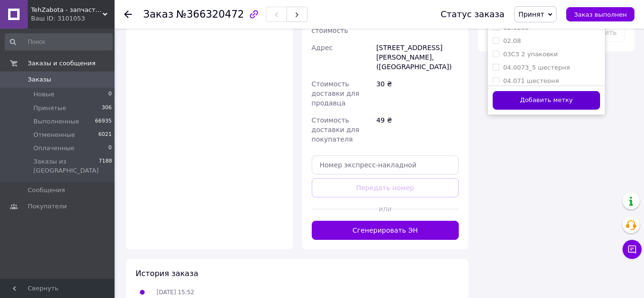
click at [577, 91] on button "Добавить метку" at bounding box center [545, 100] width 107 height 19
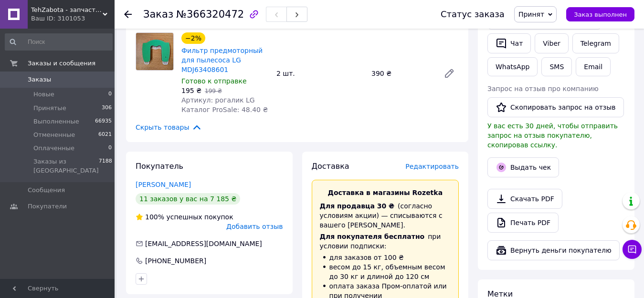
scroll to position [213, 0]
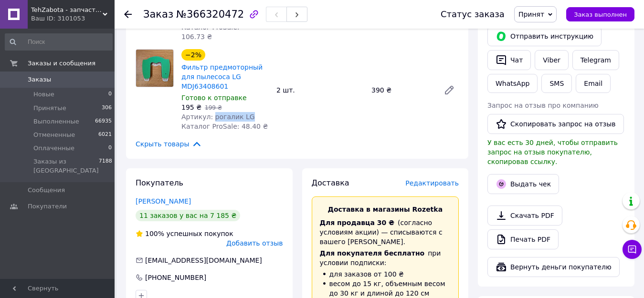
drag, startPoint x: 210, startPoint y: 87, endPoint x: 246, endPoint y: 86, distance: 35.8
click at [246, 112] on div "Артикул: рогалик LG" at bounding box center [224, 117] width 87 height 10
copy span "рогалик LG"
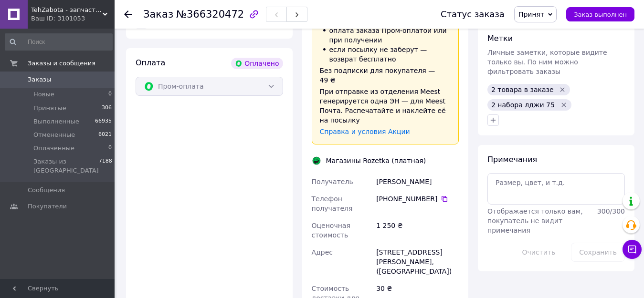
scroll to position [500, 0]
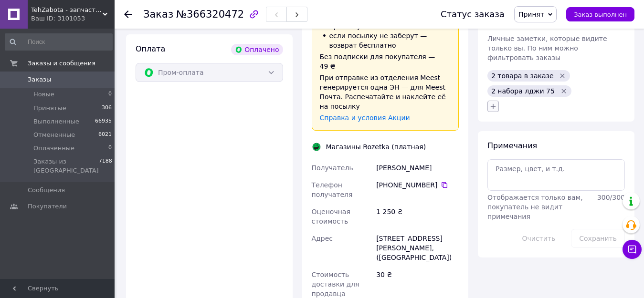
click at [492, 103] on icon "button" at bounding box center [493, 107] width 8 height 8
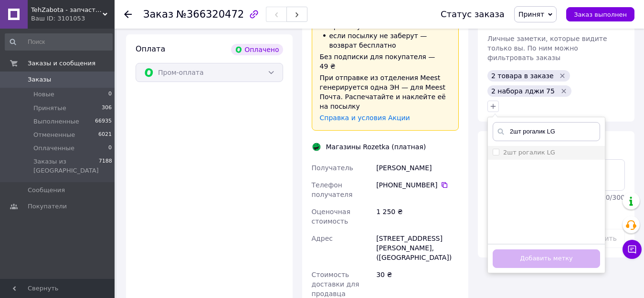
type input "2шт рогалик LG"
click at [534, 149] on label "2шт рогалик LG" at bounding box center [529, 152] width 52 height 7
checkbox input "true"
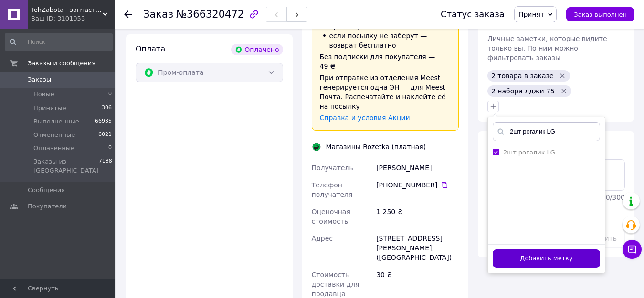
click at [562, 250] on button "Добавить метку" at bounding box center [545, 259] width 107 height 19
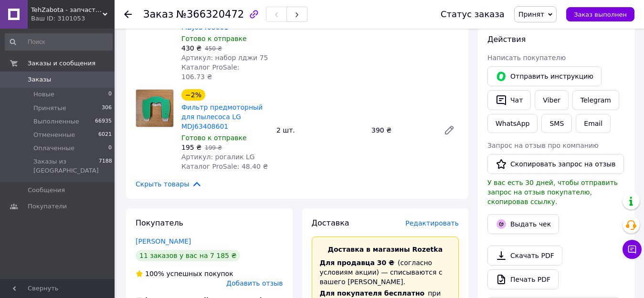
scroll to position [166, 0]
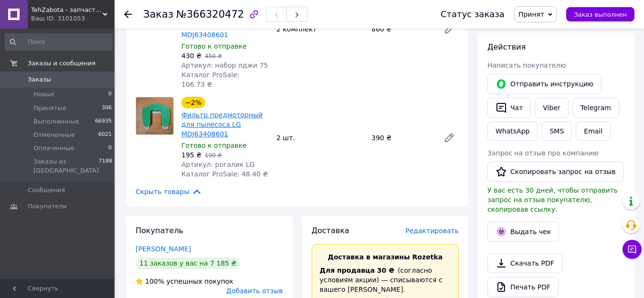
click at [225, 111] on link "Фильтр предмоторный для пылесоса LG MDJ63408601" at bounding box center [221, 124] width 81 height 27
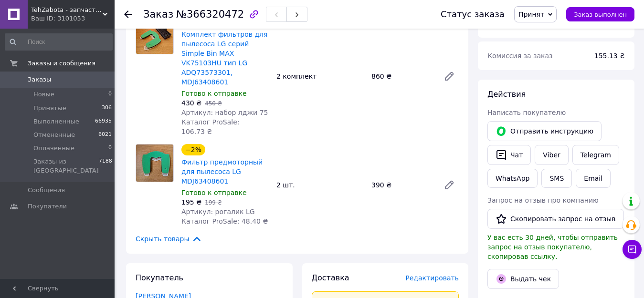
scroll to position [118, 0]
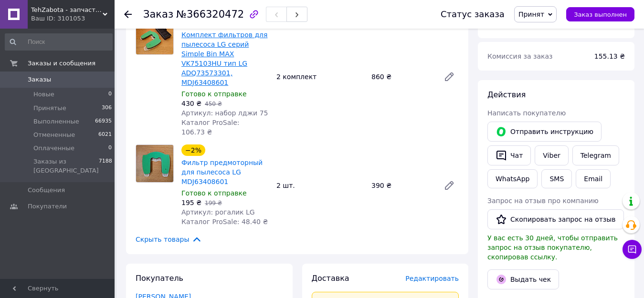
click at [223, 50] on link "Комплект фильтров для пылесоса LG серий Simple Bin MAX VK75103HU тип LG ADQ7357…" at bounding box center [224, 58] width 86 height 55
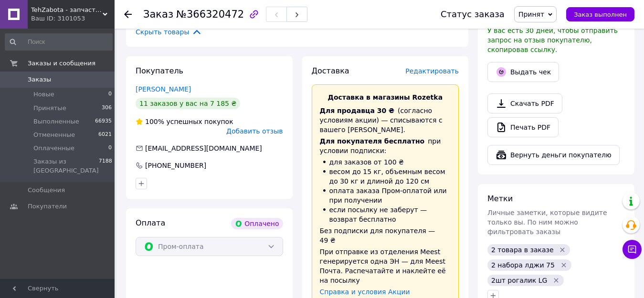
scroll to position [309, 0]
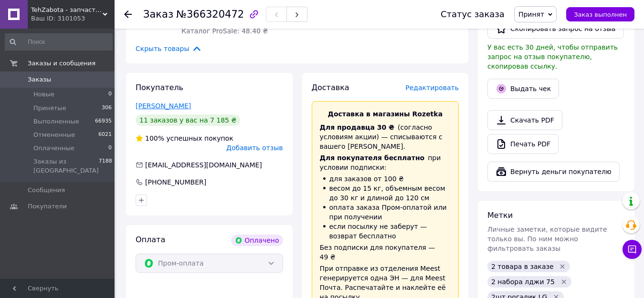
click at [175, 102] on link "Дейнеко Вячеслав" at bounding box center [162, 106] width 55 height 8
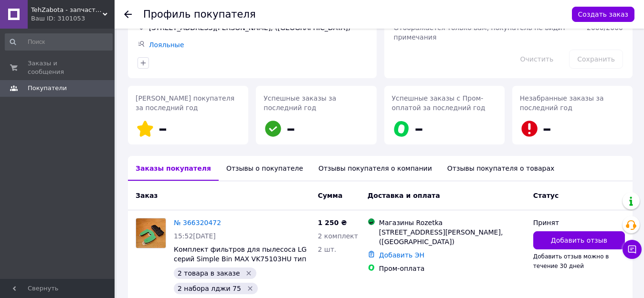
scroll to position [95, 0]
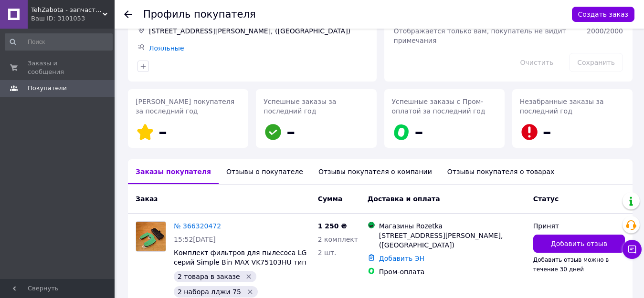
click at [125, 11] on icon at bounding box center [128, 14] width 8 height 8
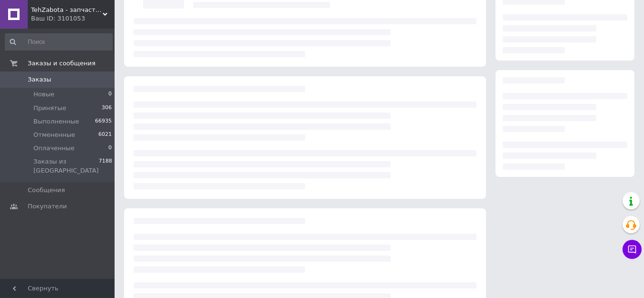
scroll to position [138, 0]
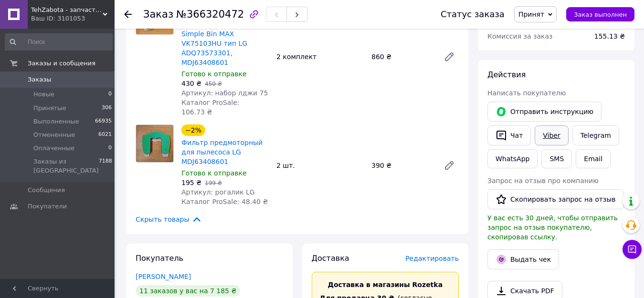
click at [540, 138] on link "Viber" at bounding box center [550, 135] width 33 height 20
click at [125, 12] on icon at bounding box center [128, 14] width 8 height 8
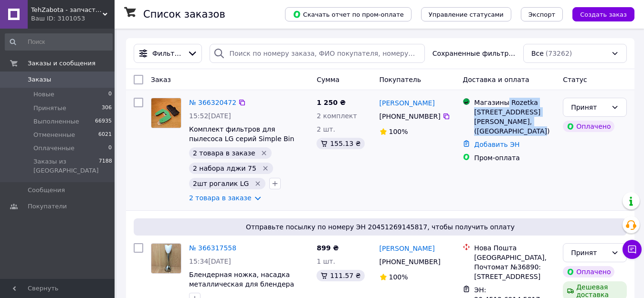
drag, startPoint x: 504, startPoint y: 100, endPoint x: 480, endPoint y: 129, distance: 38.0
click at [480, 131] on div "Магазины Rozetka Киев (Киевская обл.), Василия Липковского ул., 40, (Соломенска…" at bounding box center [514, 117] width 85 height 38
copy div "Rozetka Киев (Киевская обл.), Василия Липковского ул., 40"
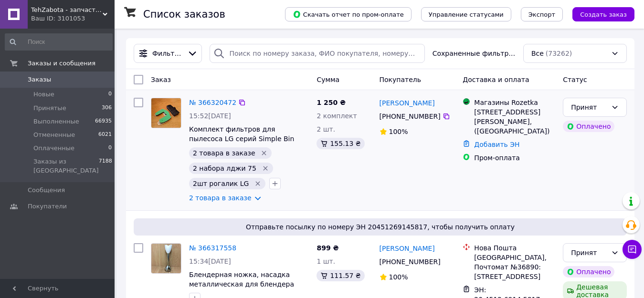
click at [329, 187] on div "1 250 ₴ 2 комплект 2 шт. 155.13 ₴" at bounding box center [344, 150] width 63 height 113
click at [219, 100] on link "№ 366320472" at bounding box center [212, 103] width 47 height 8
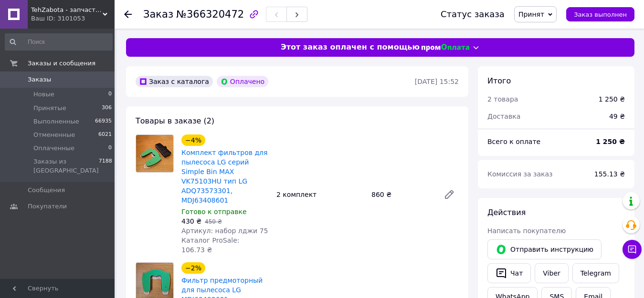
scroll to position [95, 0]
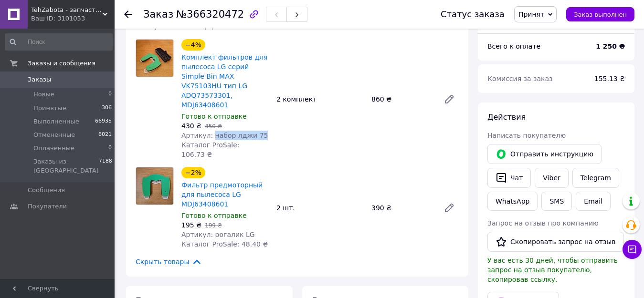
drag, startPoint x: 209, startPoint y: 126, endPoint x: 263, endPoint y: 124, distance: 53.5
click at [263, 131] on div "Артикул: набор лджи 75" at bounding box center [224, 136] width 87 height 10
copy span "набор лджи 75"
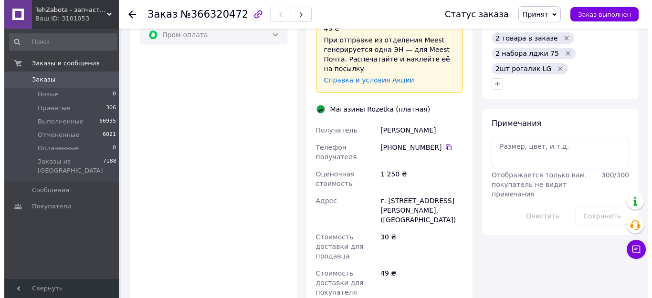
scroll to position [187, 0]
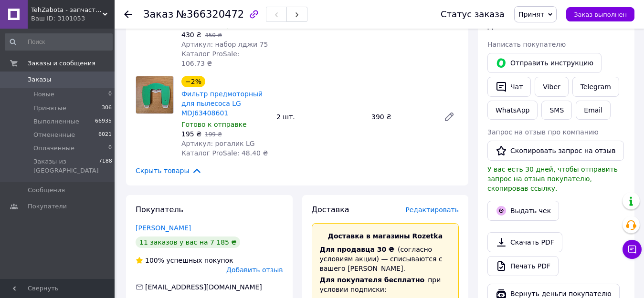
click at [426, 206] on span "Редактировать" at bounding box center [431, 210] width 53 height 8
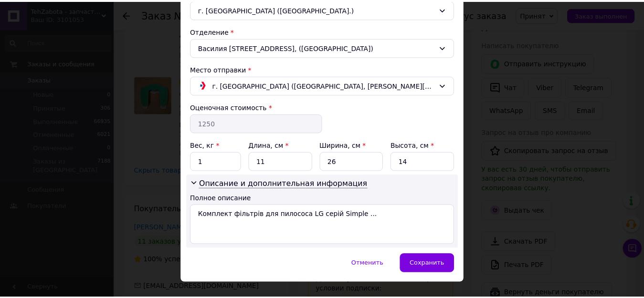
scroll to position [293, 0]
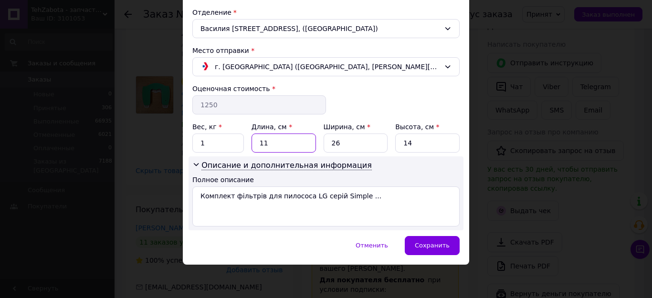
click at [286, 142] on input "11" at bounding box center [283, 143] width 64 height 19
click at [219, 141] on input "1" at bounding box center [218, 143] width 52 height 19
type input "2"
click at [281, 141] on input "11" at bounding box center [283, 143] width 64 height 19
type input "1"
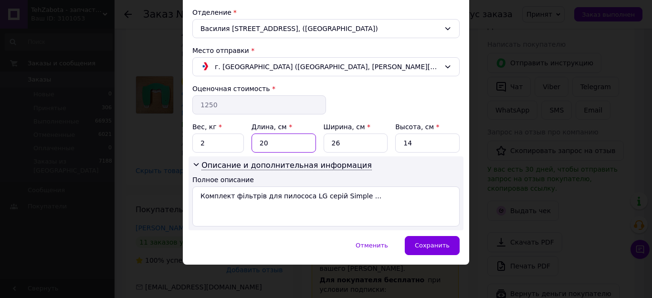
type input "20"
click at [357, 143] on input "26" at bounding box center [355, 143] width 64 height 19
type input "20"
click at [425, 145] on input "14" at bounding box center [427, 143] width 64 height 19
type input "1"
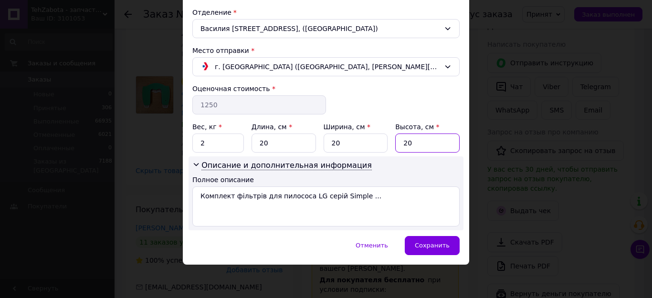
type input "20"
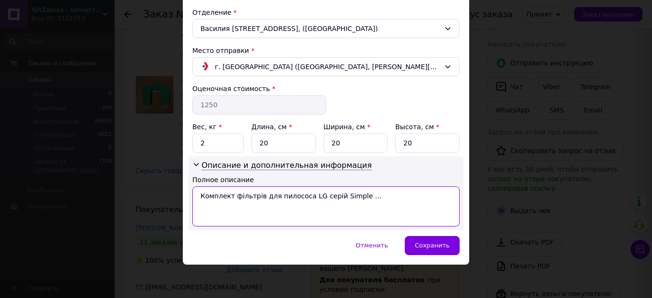
click at [368, 192] on textarea "Комплект фільтрів для пилососа LG серій Simple ..." at bounding box center [325, 207] width 267 height 40
type textarea "К"
paste textarea "набор лджи 75"
click at [229, 198] on textarea "Р-2 набор лджи 75+" at bounding box center [325, 207] width 267 height 40
click at [273, 200] on textarea "Р-2 набора лджи 75+" at bounding box center [325, 207] width 267 height 40
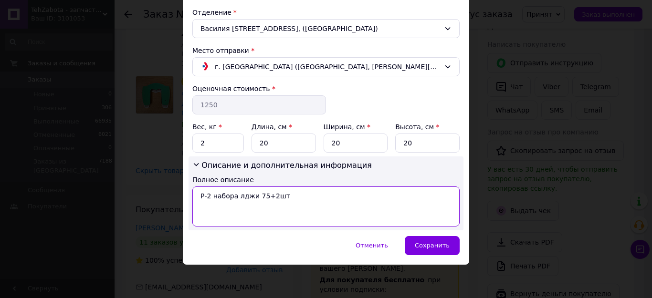
paste textarea "рогалик LG"
click at [281, 197] on textarea "Р-2 набора лджи 75+2шт рогалик LG" at bounding box center [325, 207] width 267 height 40
type textarea "Р-2 набора лджи 75+2шт рогалик LG"
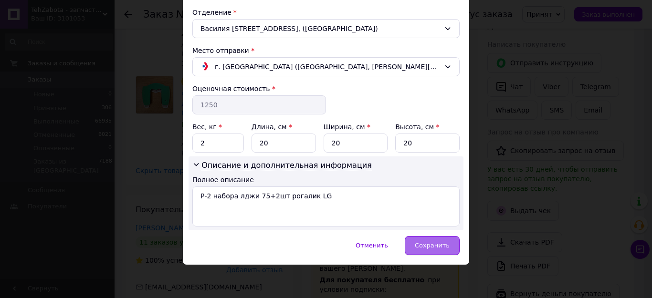
click at [411, 242] on div "Сохранить" at bounding box center [432, 245] width 55 height 19
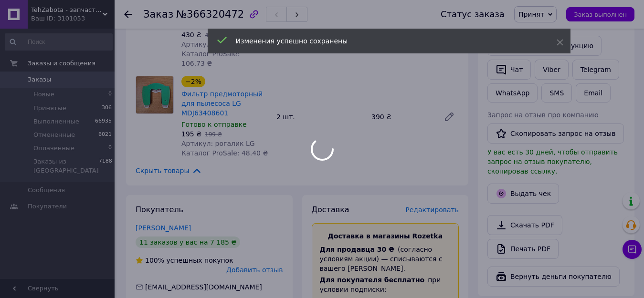
scroll to position [807, 0]
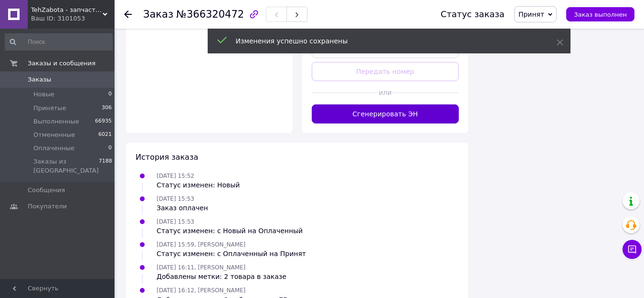
click at [417, 104] on button "Сгенерировать ЭН" at bounding box center [385, 113] width 147 height 19
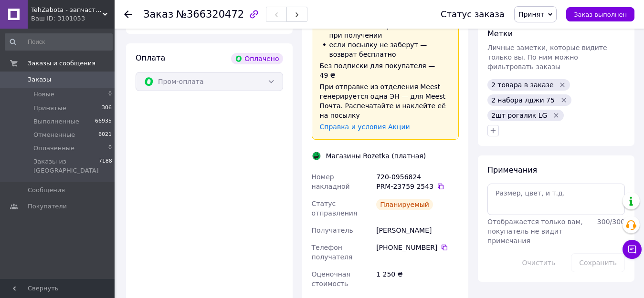
scroll to position [473, 0]
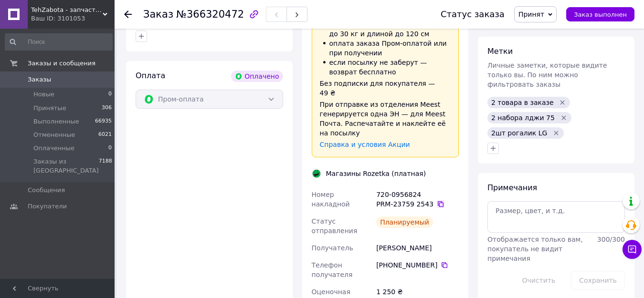
click at [437, 200] on icon at bounding box center [441, 204] width 8 height 8
click at [126, 13] on icon at bounding box center [128, 14] width 8 height 8
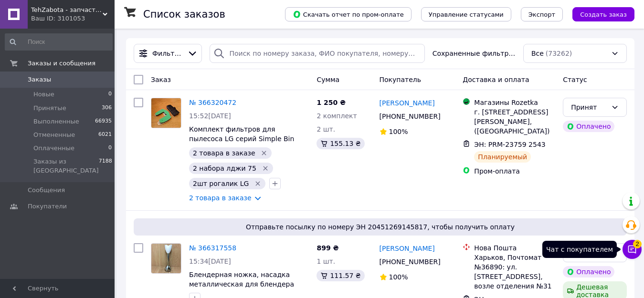
click at [633, 250] on icon at bounding box center [632, 250] width 10 height 10
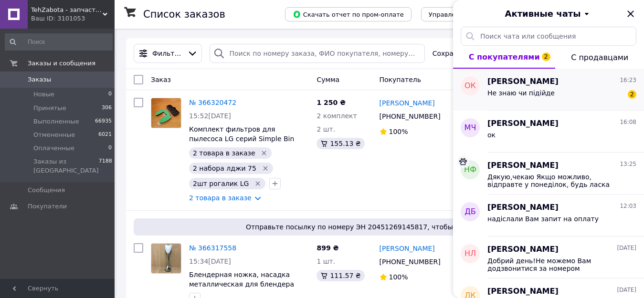
click at [563, 105] on div "[PERSON_NAME] 16:23 Не знаю чи підійде 2" at bounding box center [565, 90] width 156 height 42
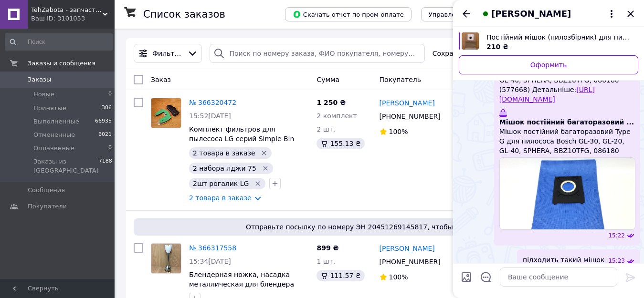
scroll to position [1254, 0]
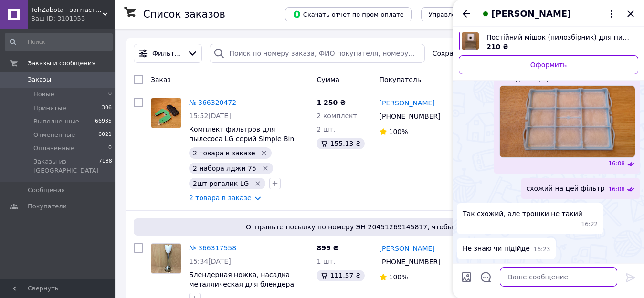
click at [533, 277] on textarea at bounding box center [558, 277] width 117 height 19
type textarea "уточнюємо"
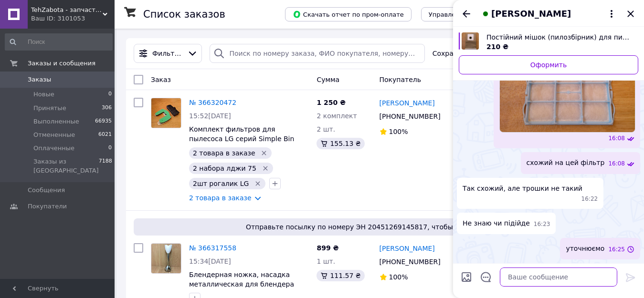
scroll to position [1262, 0]
click at [466, 12] on icon "Назад" at bounding box center [465, 13] width 11 height 11
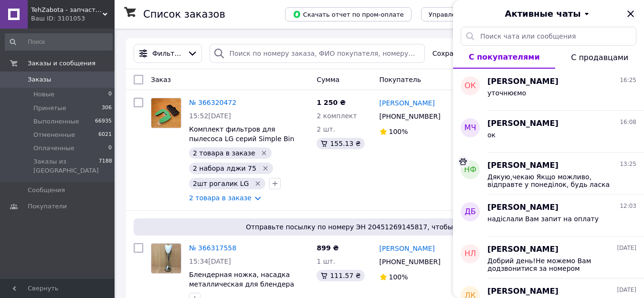
click at [627, 11] on icon "Закрыть" at bounding box center [630, 13] width 6 height 6
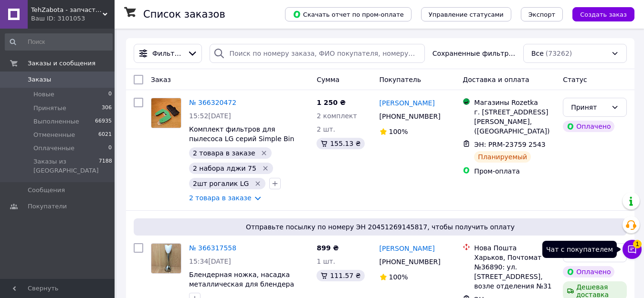
click at [634, 253] on icon at bounding box center [632, 250] width 10 height 10
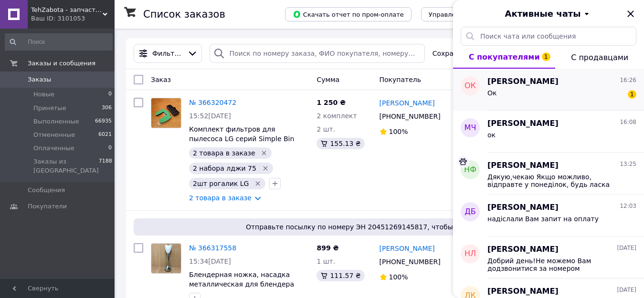
click at [562, 102] on div "Ок 1" at bounding box center [561, 94] width 149 height 15
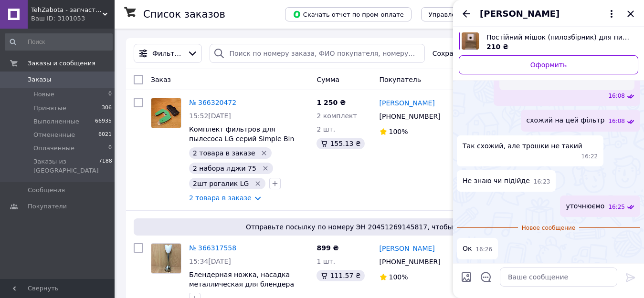
scroll to position [1307, 0]
click at [630, 11] on icon "Закрыть" at bounding box center [630, 13] width 11 height 11
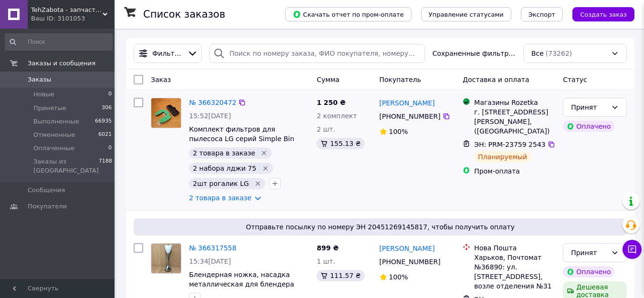
scroll to position [1305, 0]
